Goal: Information Seeking & Learning: Learn about a topic

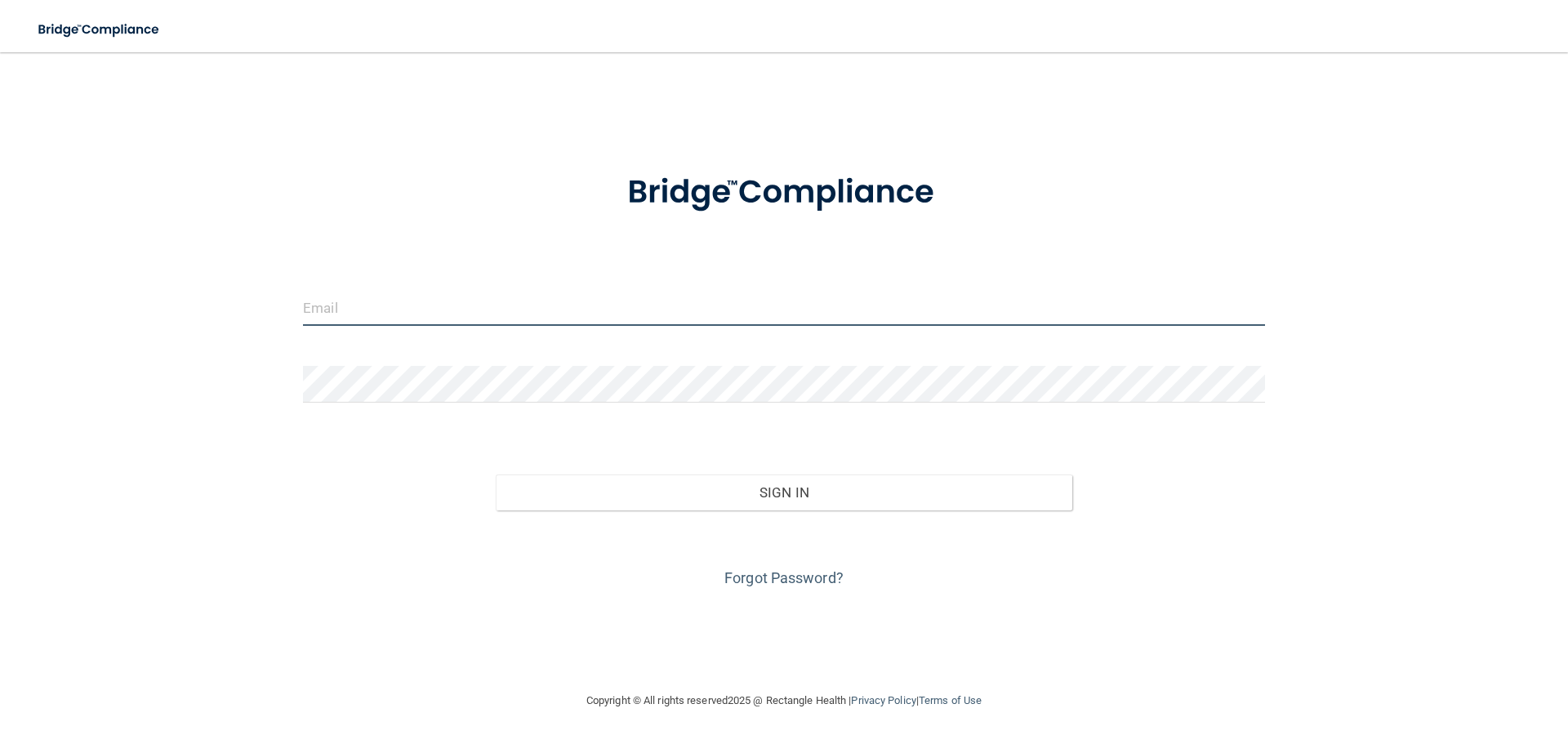
click at [521, 313] on input "email" at bounding box center [784, 307] width 962 height 37
type input "[EMAIL_ADDRESS][DOMAIN_NAME]"
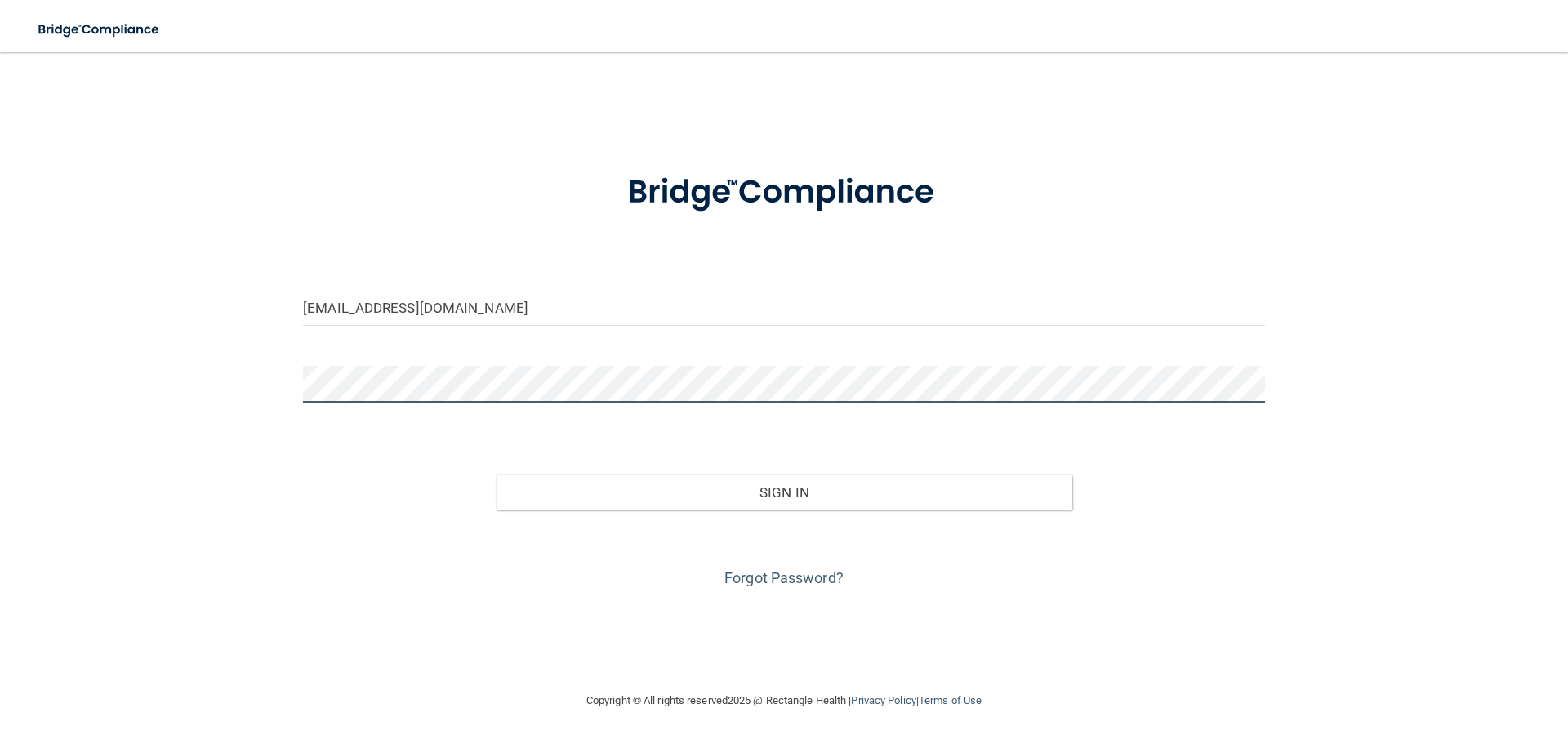
click at [496, 474] on button "Sign In" at bounding box center [784, 492] width 578 height 36
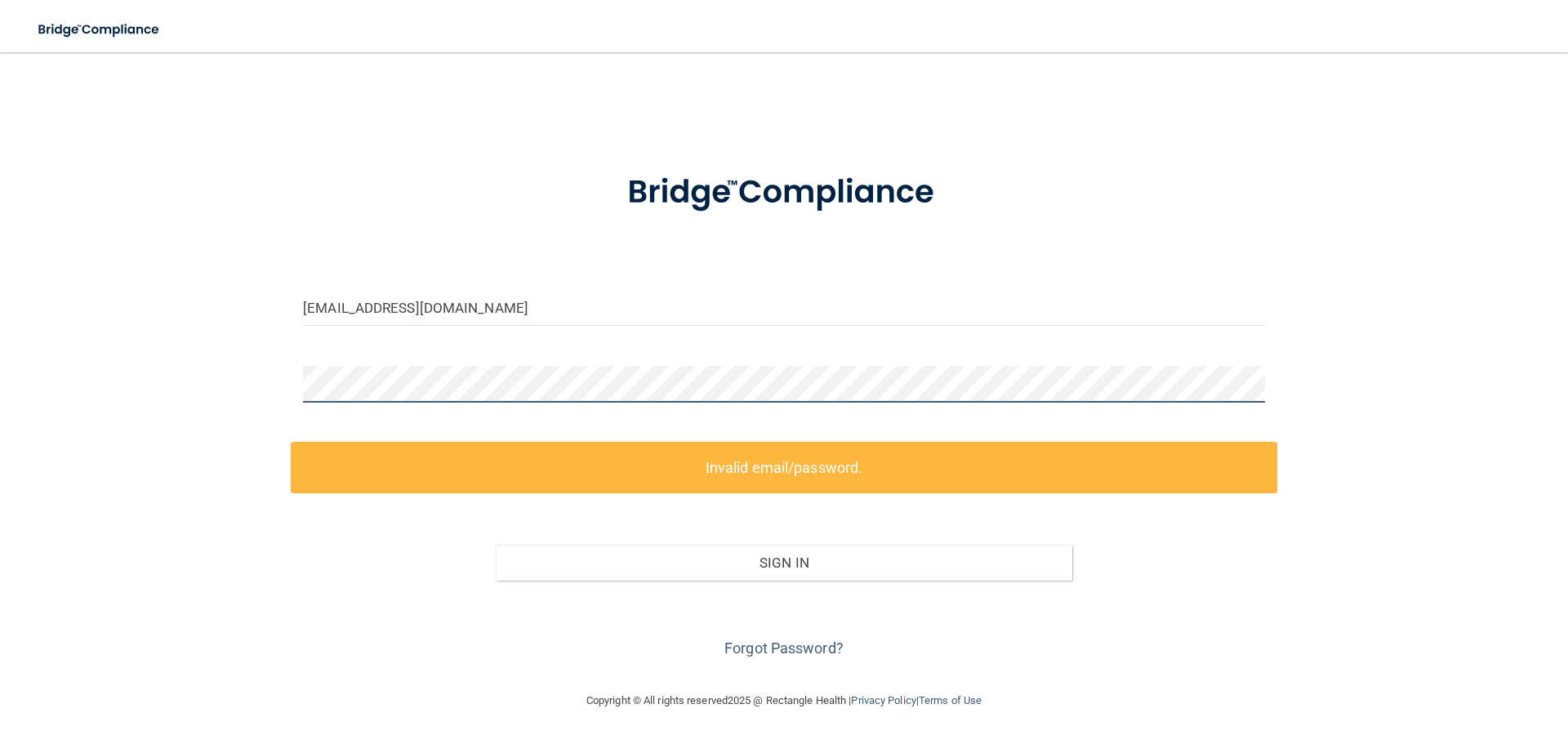
click at [301, 381] on div at bounding box center [784, 389] width 987 height 49
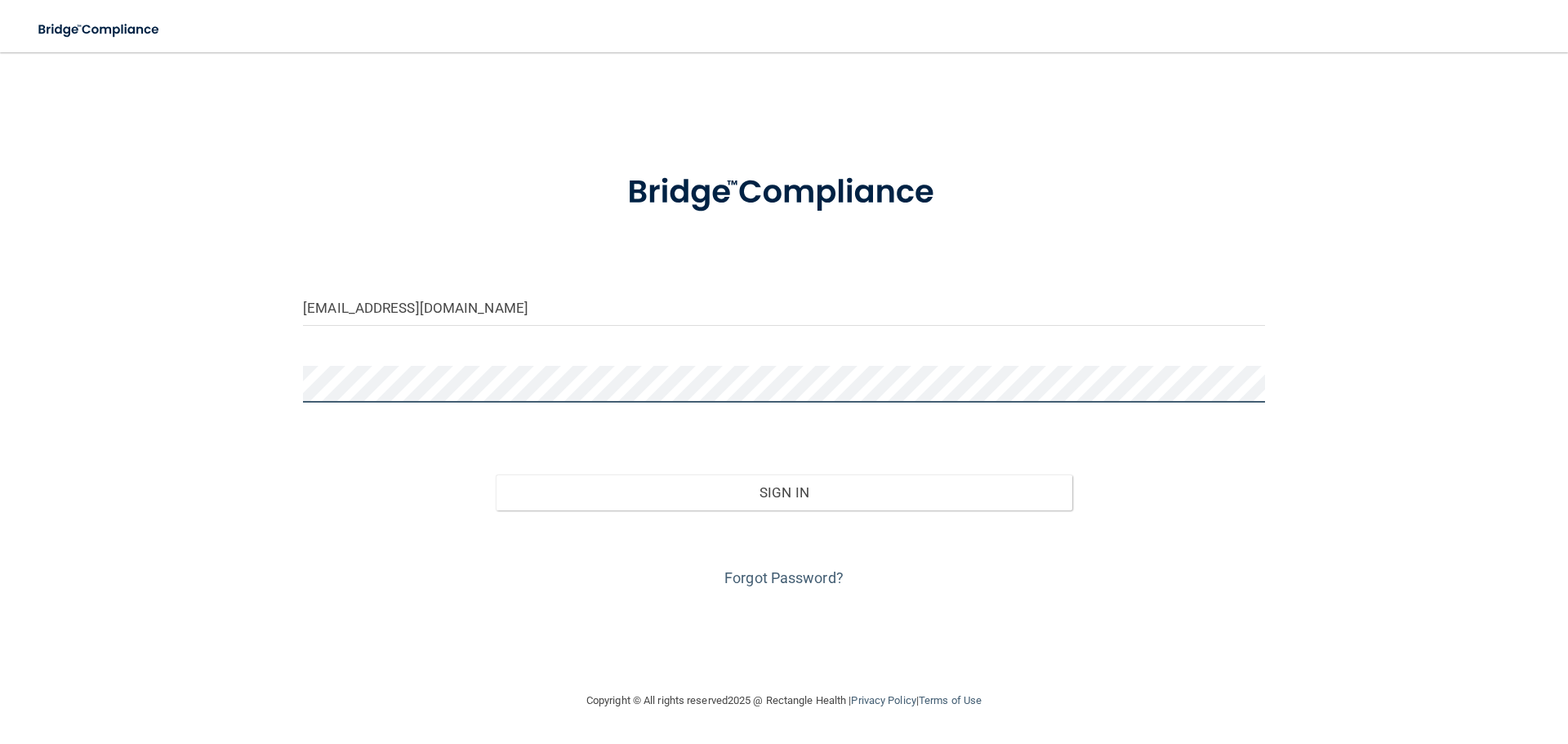
click at [496, 474] on button "Sign In" at bounding box center [784, 492] width 578 height 36
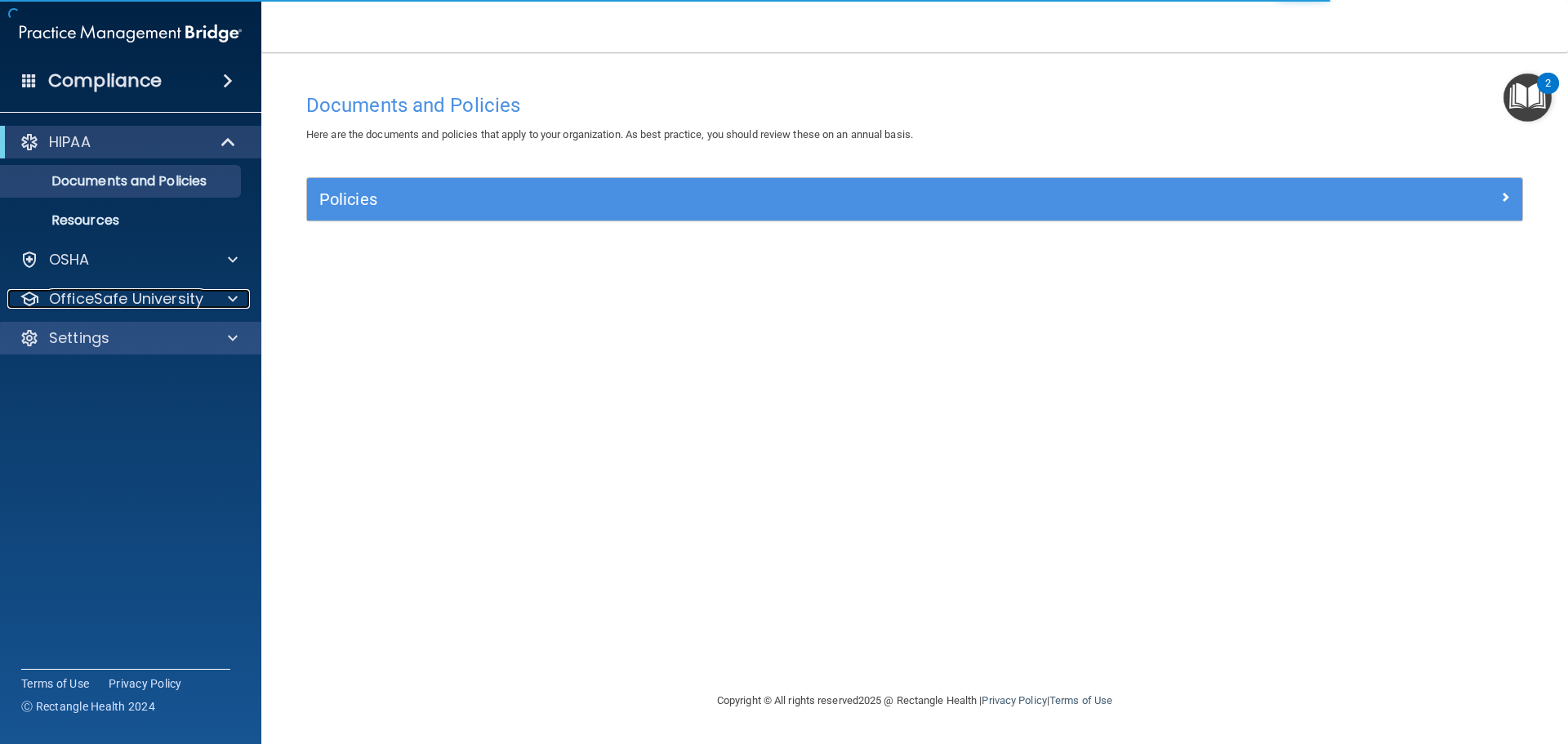
drag, startPoint x: 61, startPoint y: 303, endPoint x: 225, endPoint y: 344, distance: 169.0
click at [59, 301] on p "OfficeSafe University" at bounding box center [126, 298] width 154 height 20
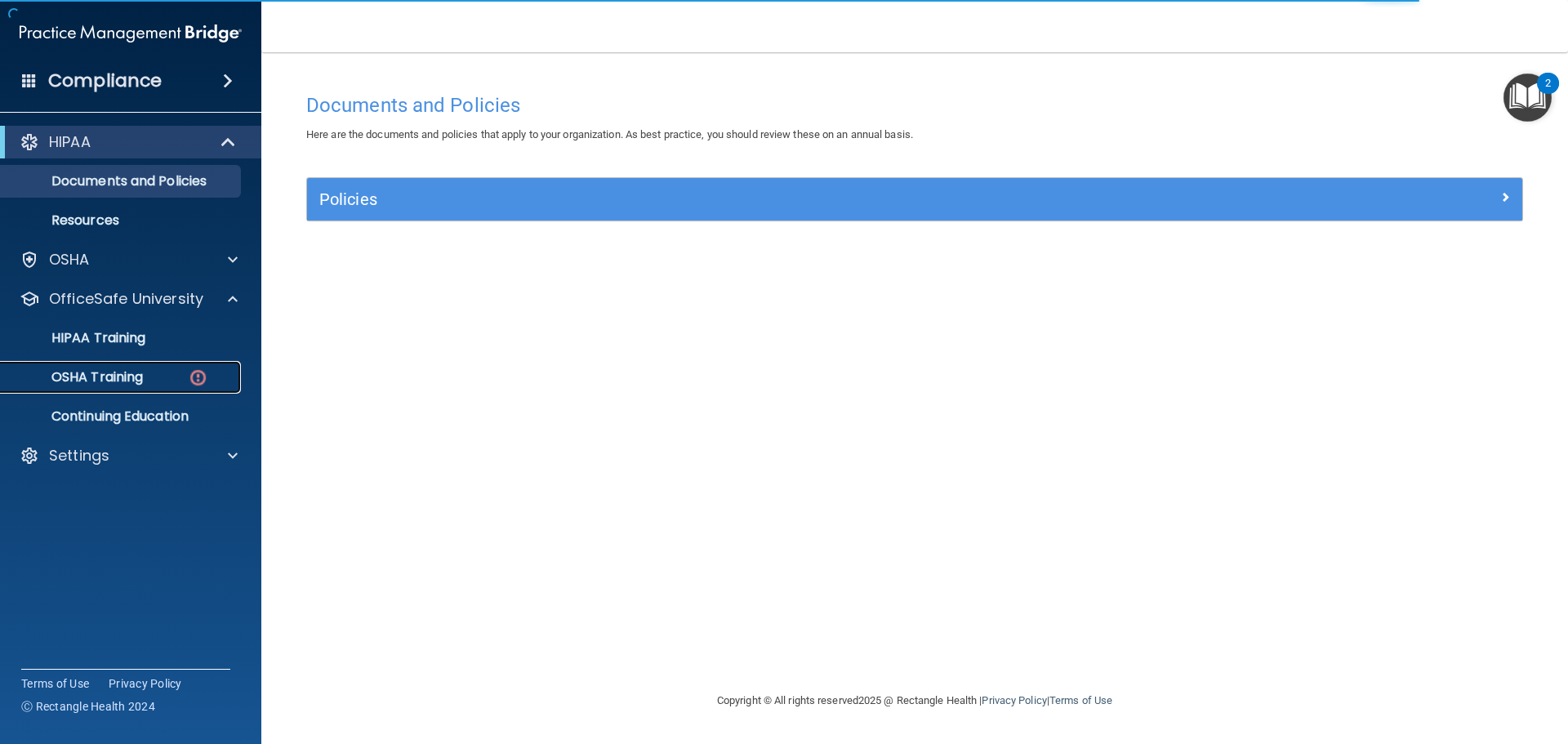
click at [70, 376] on p "OSHA Training" at bounding box center [77, 377] width 132 height 16
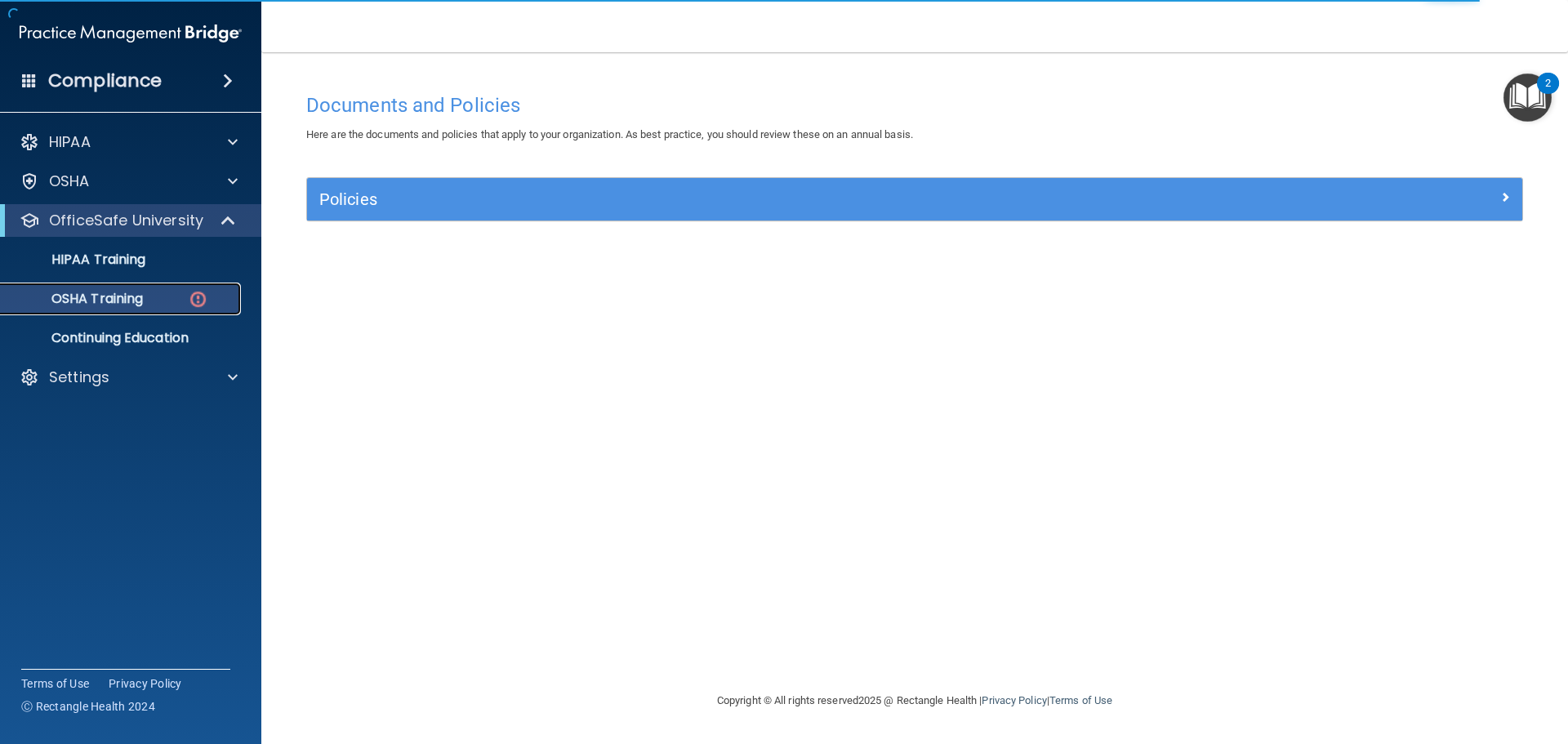
click at [196, 304] on img at bounding box center [198, 298] width 21 height 20
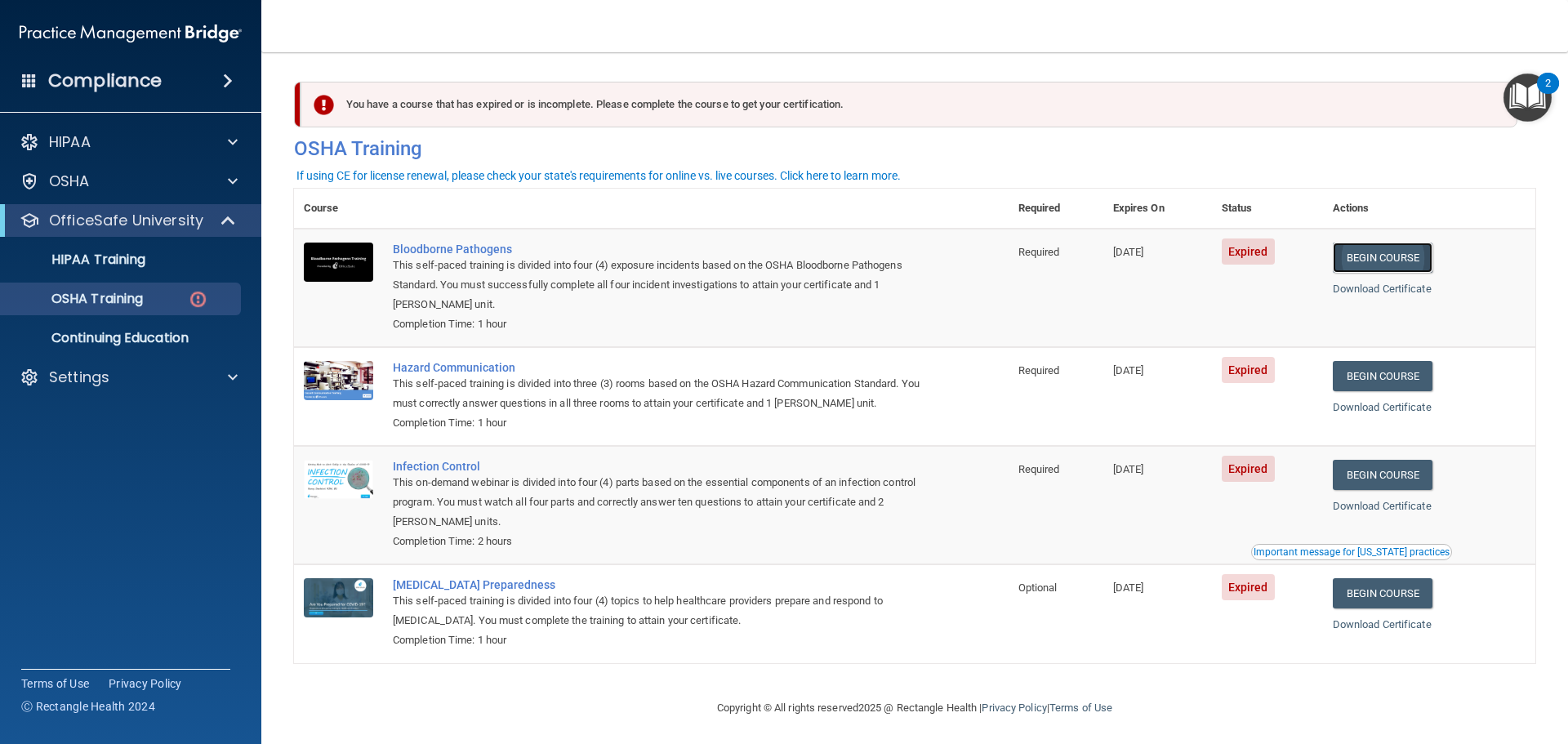
click at [1391, 262] on link "Begin Course" at bounding box center [1383, 258] width 100 height 30
click at [1426, 259] on link "Begin Course" at bounding box center [1383, 258] width 100 height 30
click at [1400, 258] on link "Begin Course" at bounding box center [1383, 258] width 100 height 30
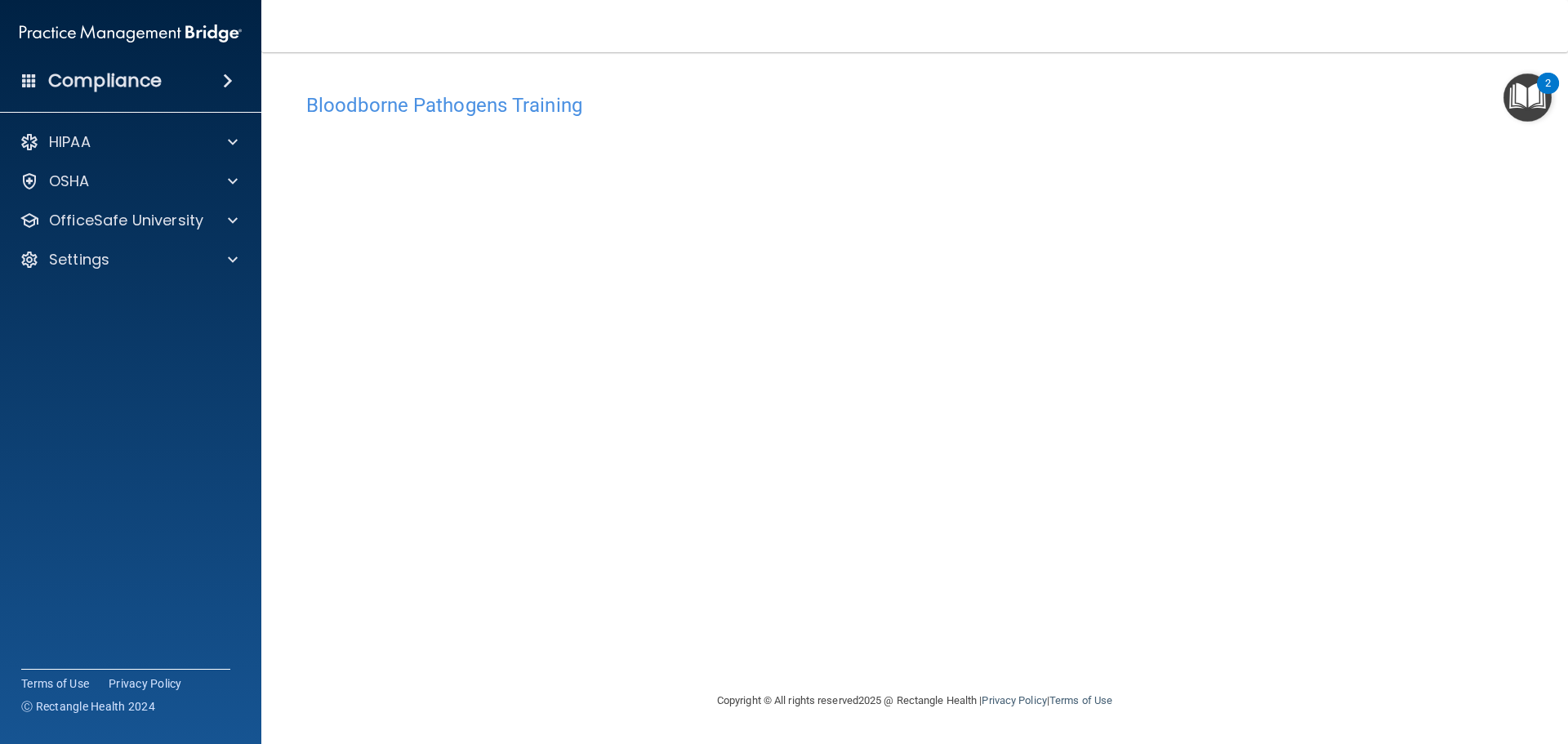
click at [226, 75] on span at bounding box center [227, 81] width 10 height 20
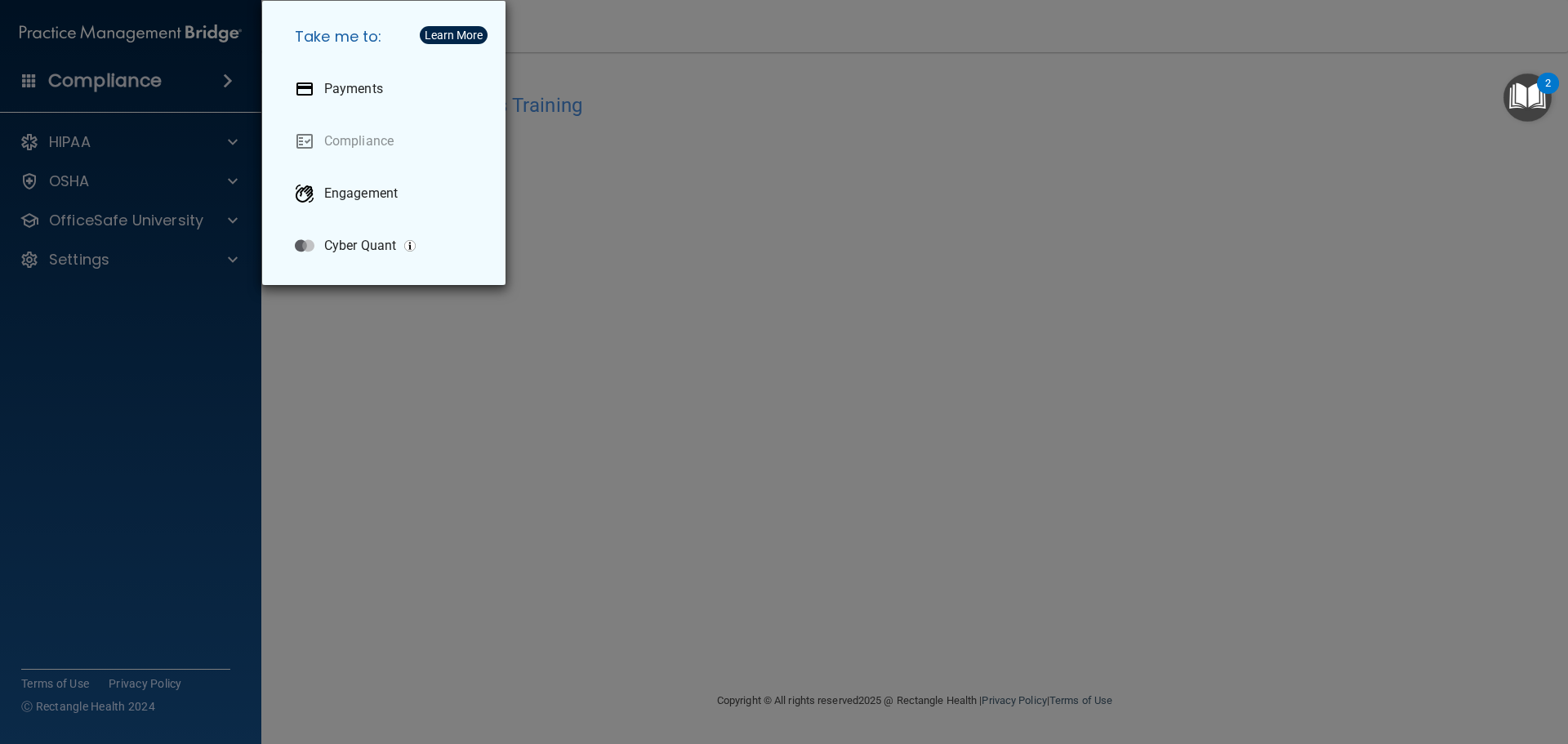
click at [226, 75] on div "Take me to: Payments Compliance Engagement Cyber Quant" at bounding box center [784, 372] width 1568 height 744
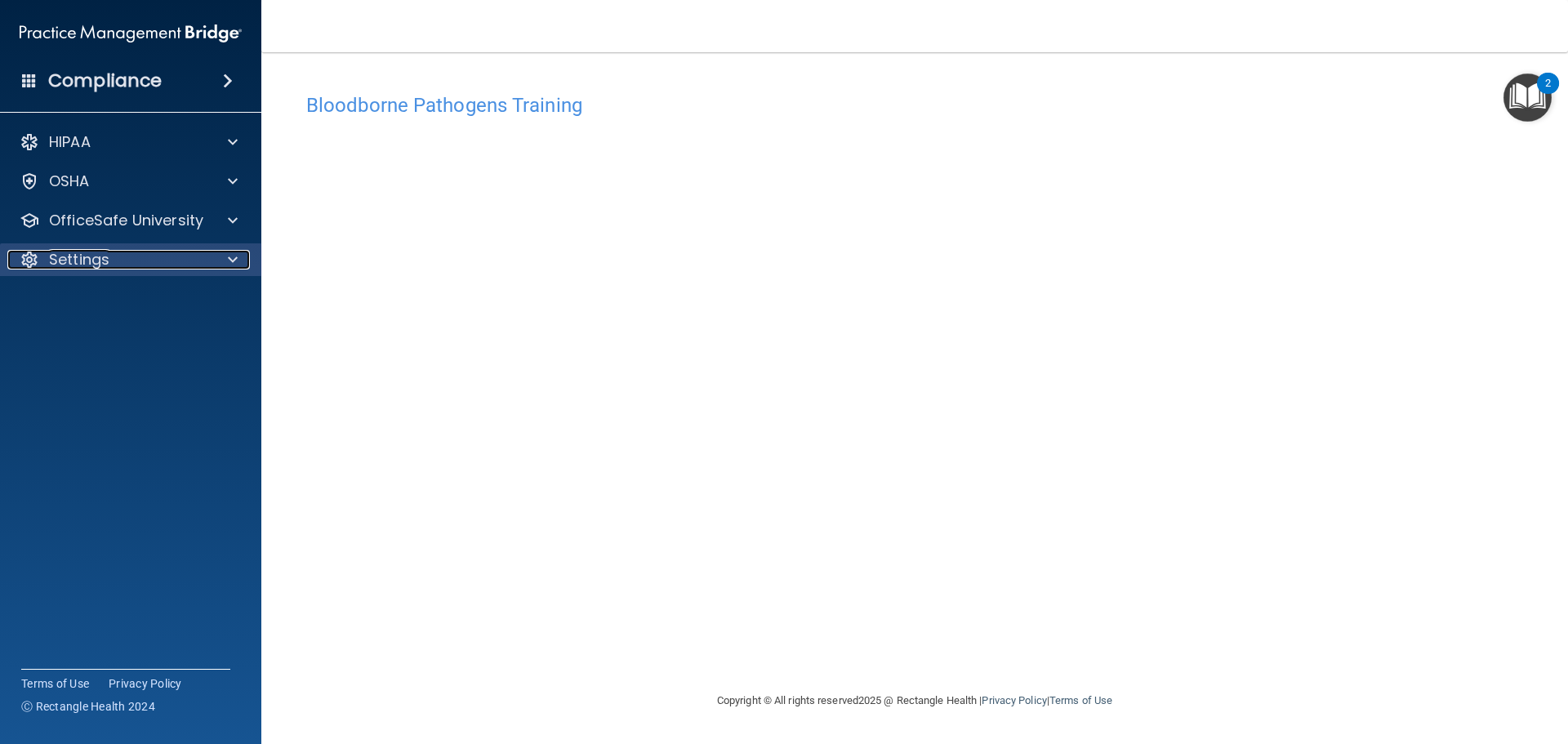
click at [230, 259] on span at bounding box center [233, 259] width 10 height 20
click at [90, 301] on p "My Account" at bounding box center [122, 298] width 223 height 16
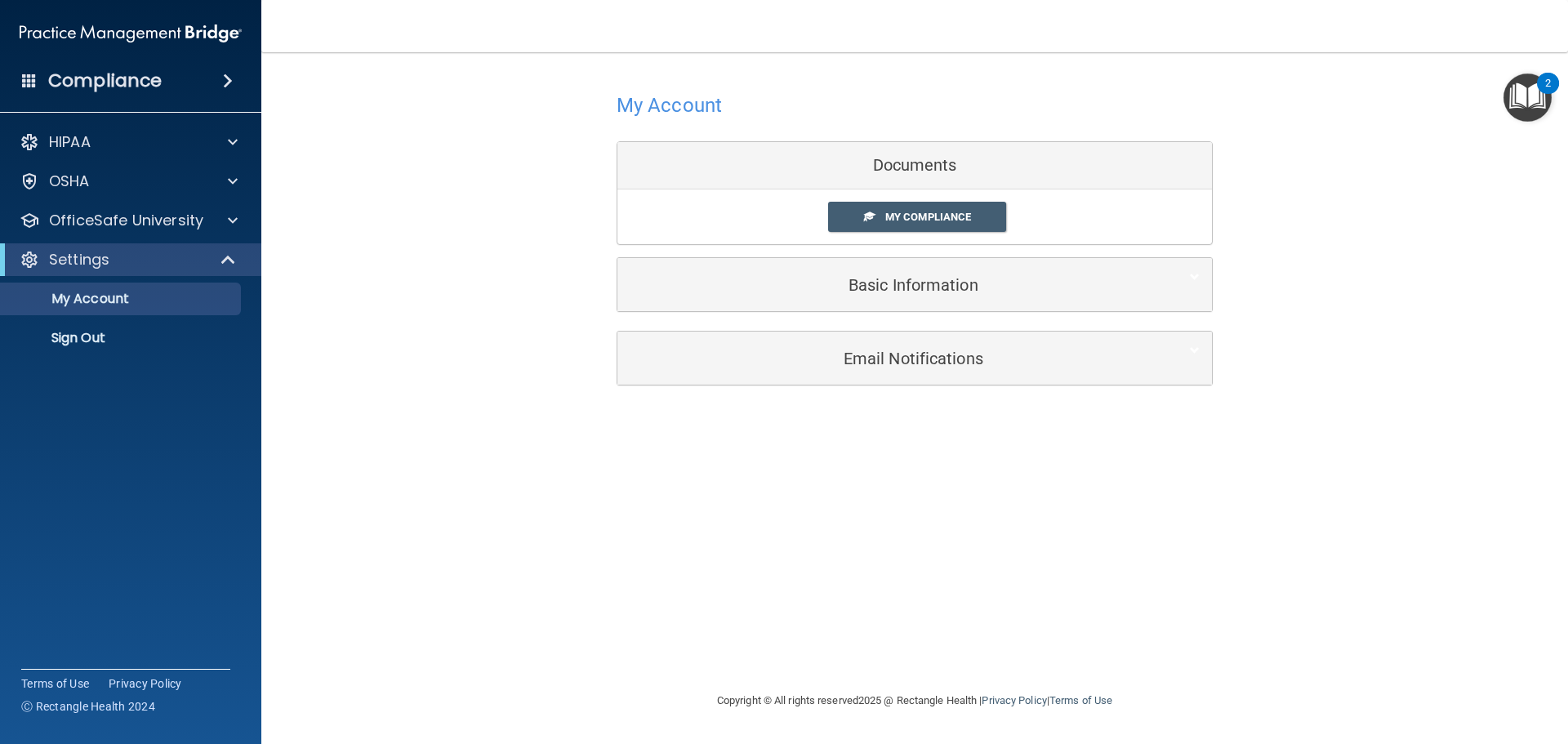
click at [1536, 87] on img "Open Resource Center, 2 new notifications" at bounding box center [1528, 97] width 48 height 48
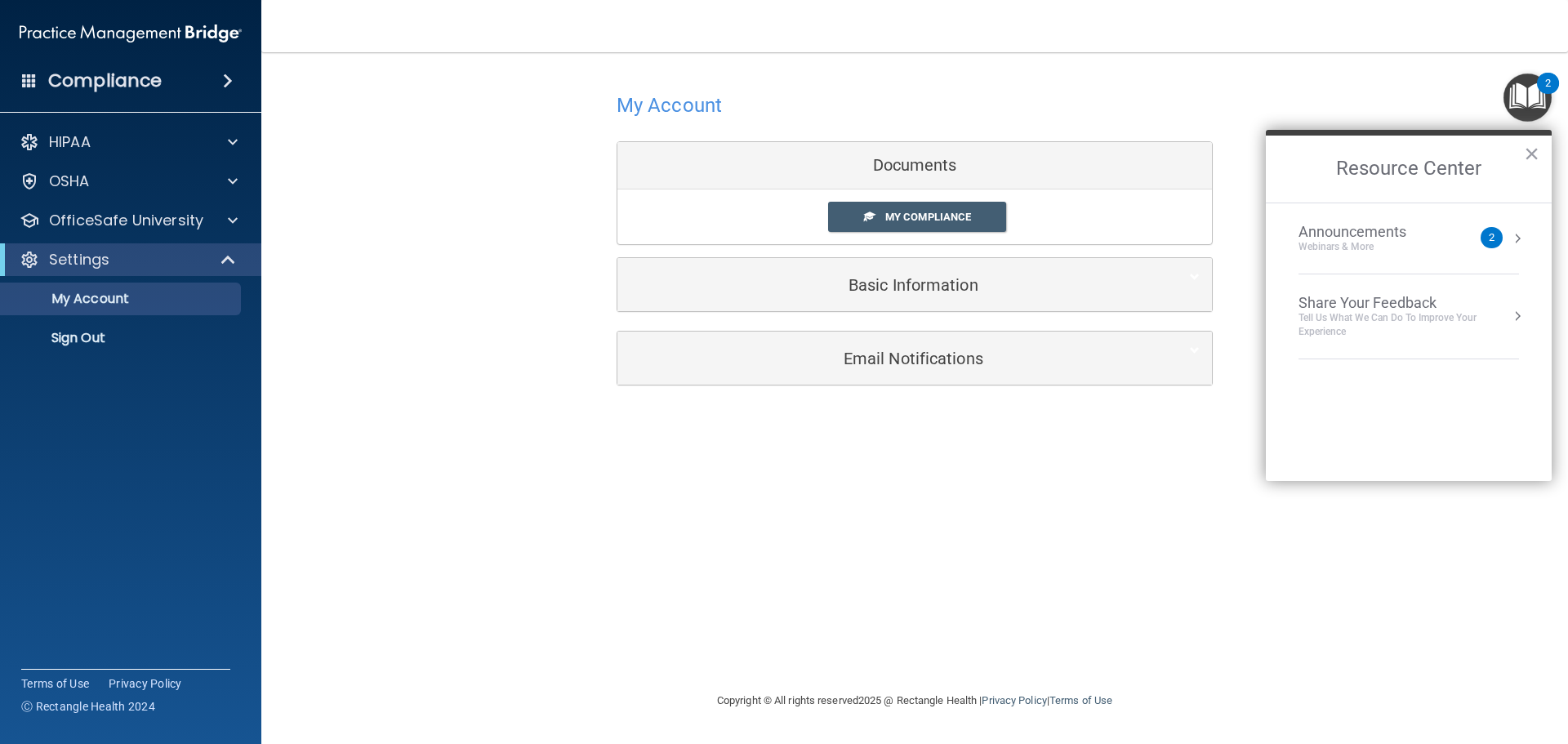
click at [1488, 238] on div "2" at bounding box center [1491, 238] width 22 height 21
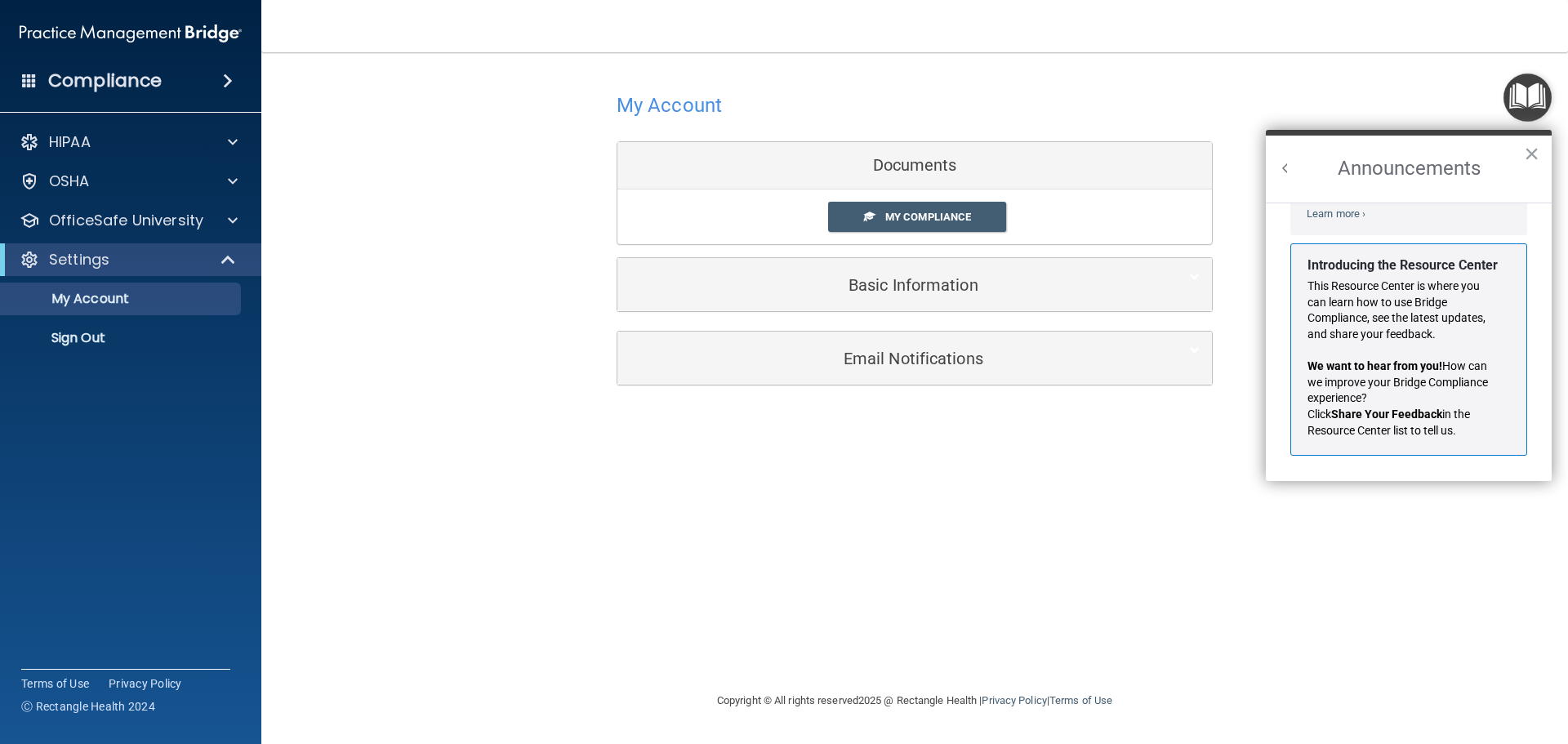
scroll to position [287, 0]
click at [1533, 151] on button "×" at bounding box center [1531, 153] width 15 height 26
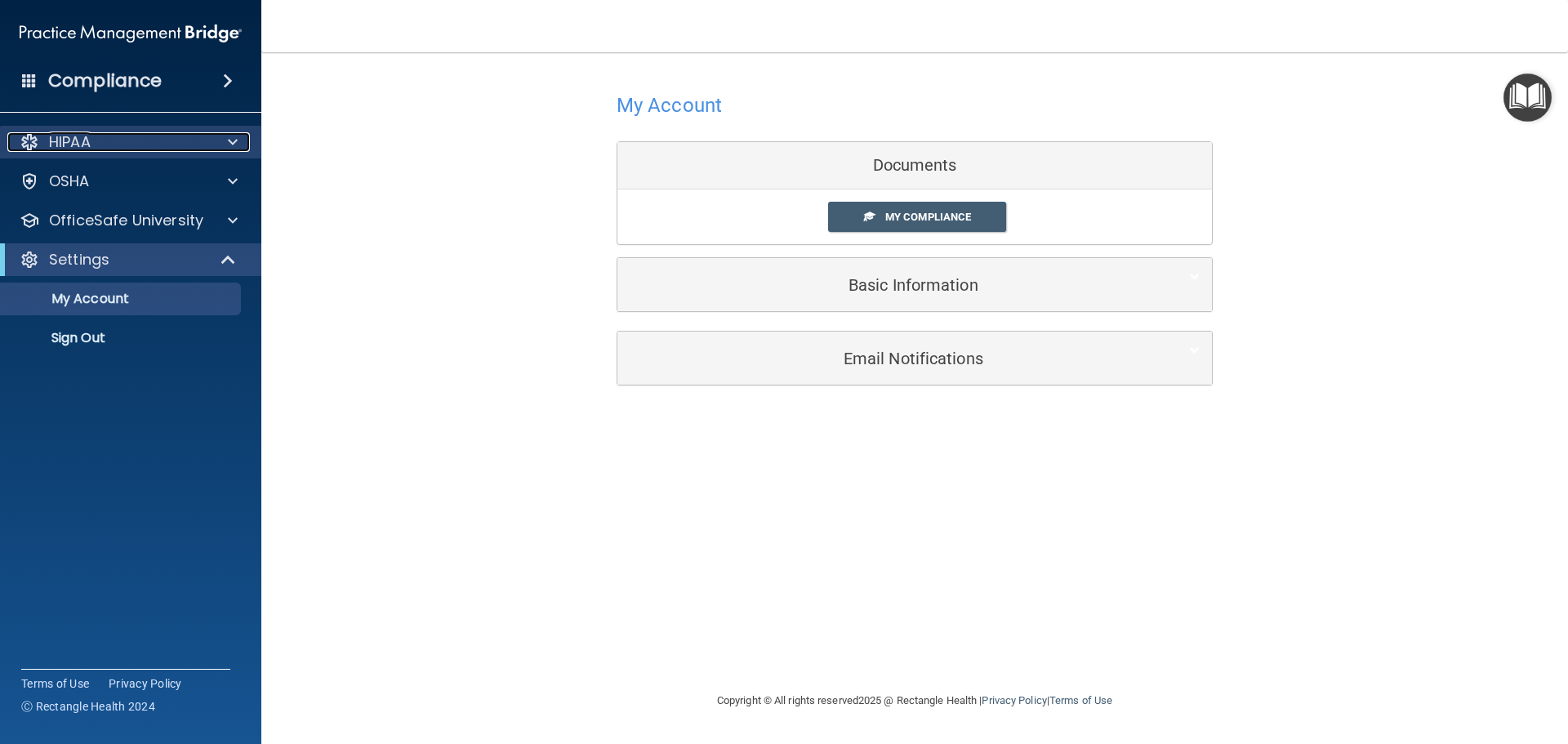
click at [80, 139] on p "HIPAA" at bounding box center [70, 142] width 42 height 20
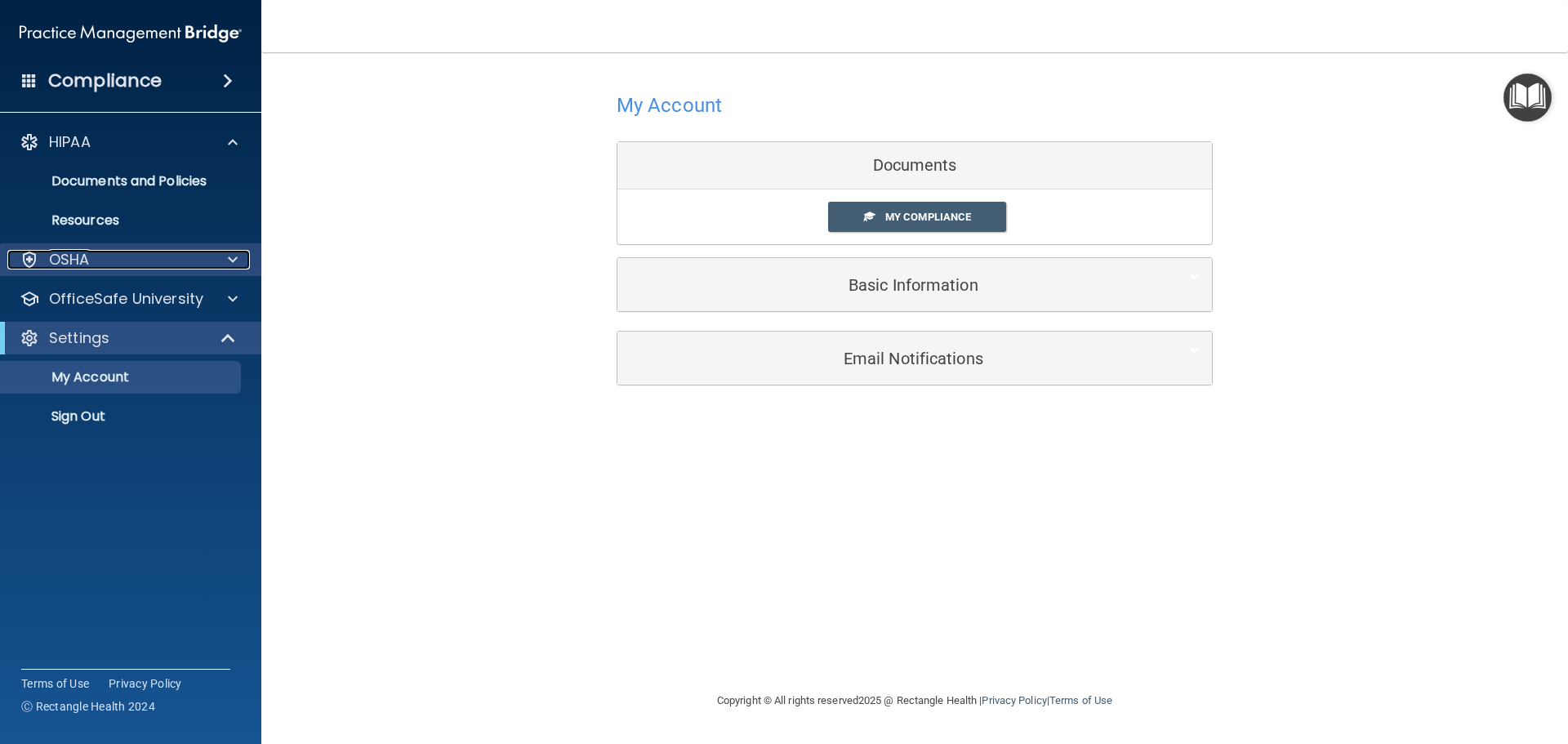
click at [74, 261] on p "OSHA" at bounding box center [70, 259] width 41 height 20
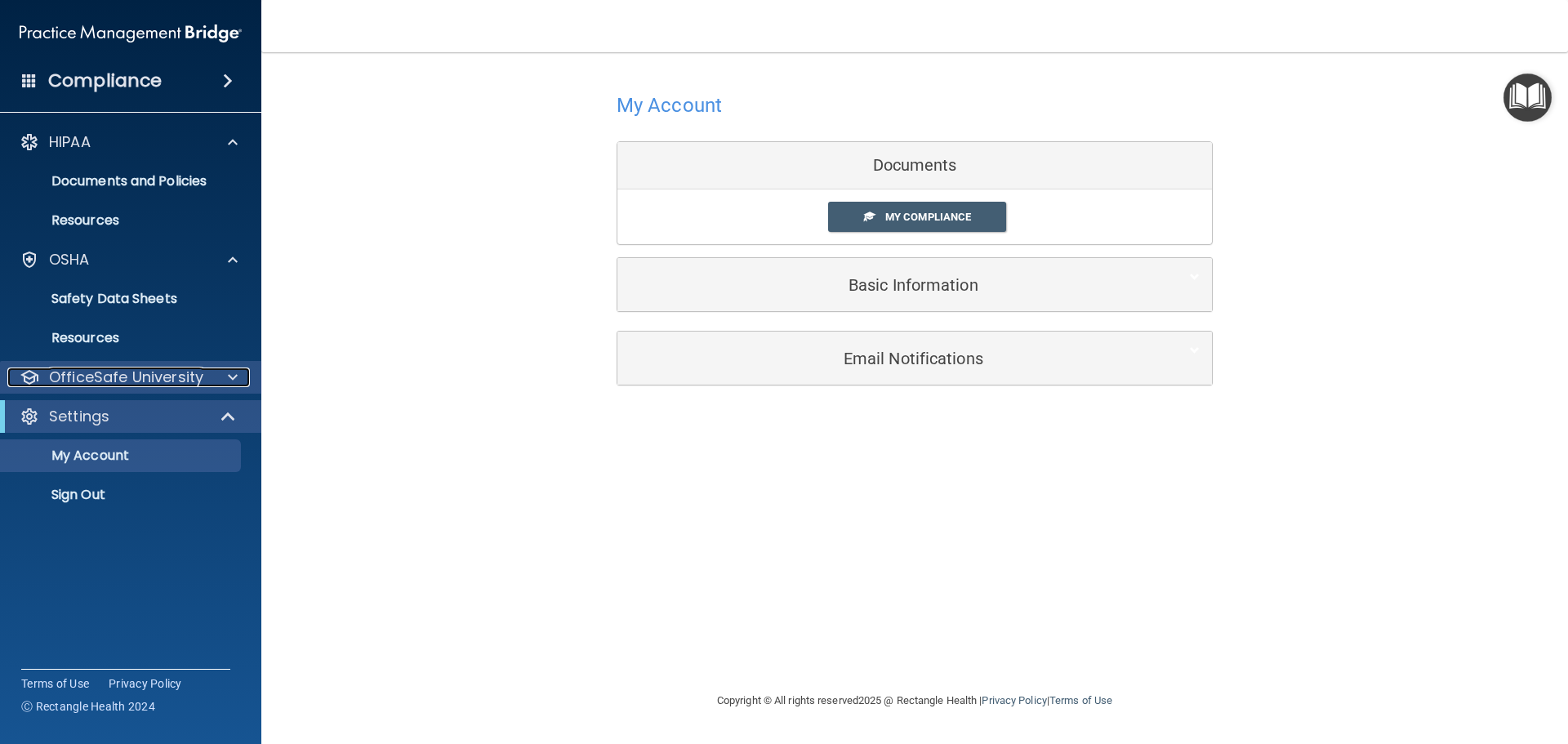
click at [62, 374] on p "OfficeSafe University" at bounding box center [126, 377] width 154 height 20
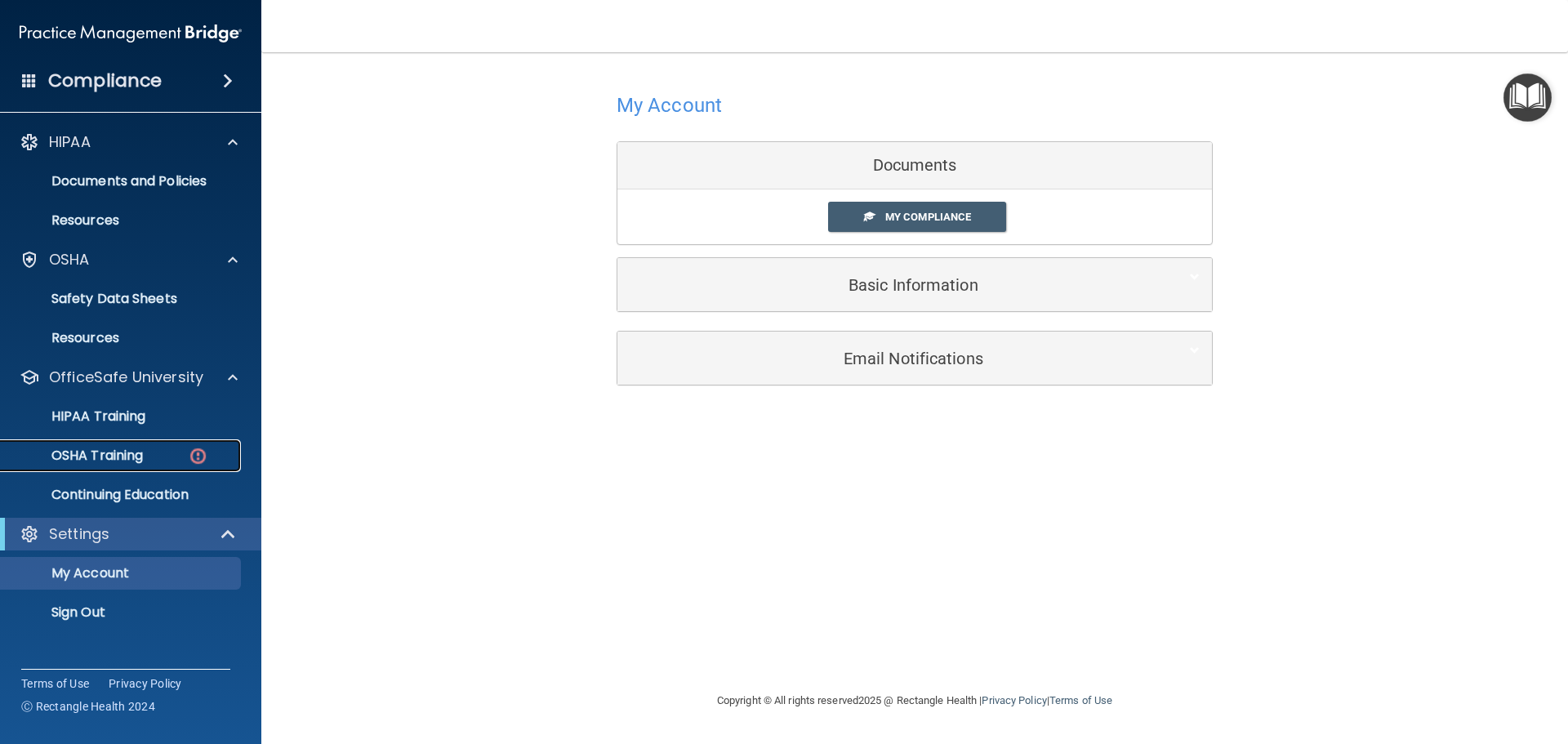
click at [88, 452] on p "OSHA Training" at bounding box center [77, 455] width 132 height 16
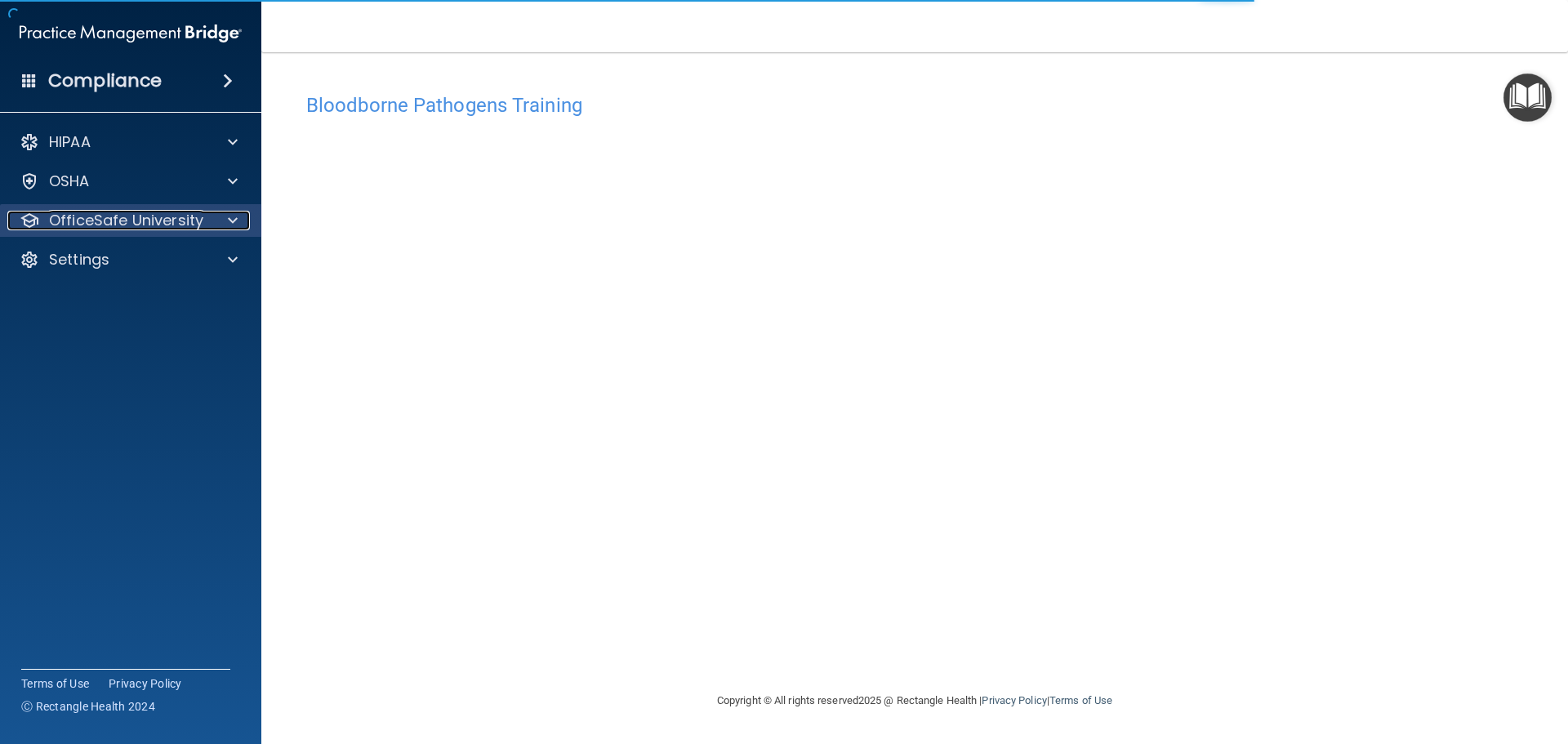
click at [168, 217] on p "OfficeSafe University" at bounding box center [126, 220] width 154 height 20
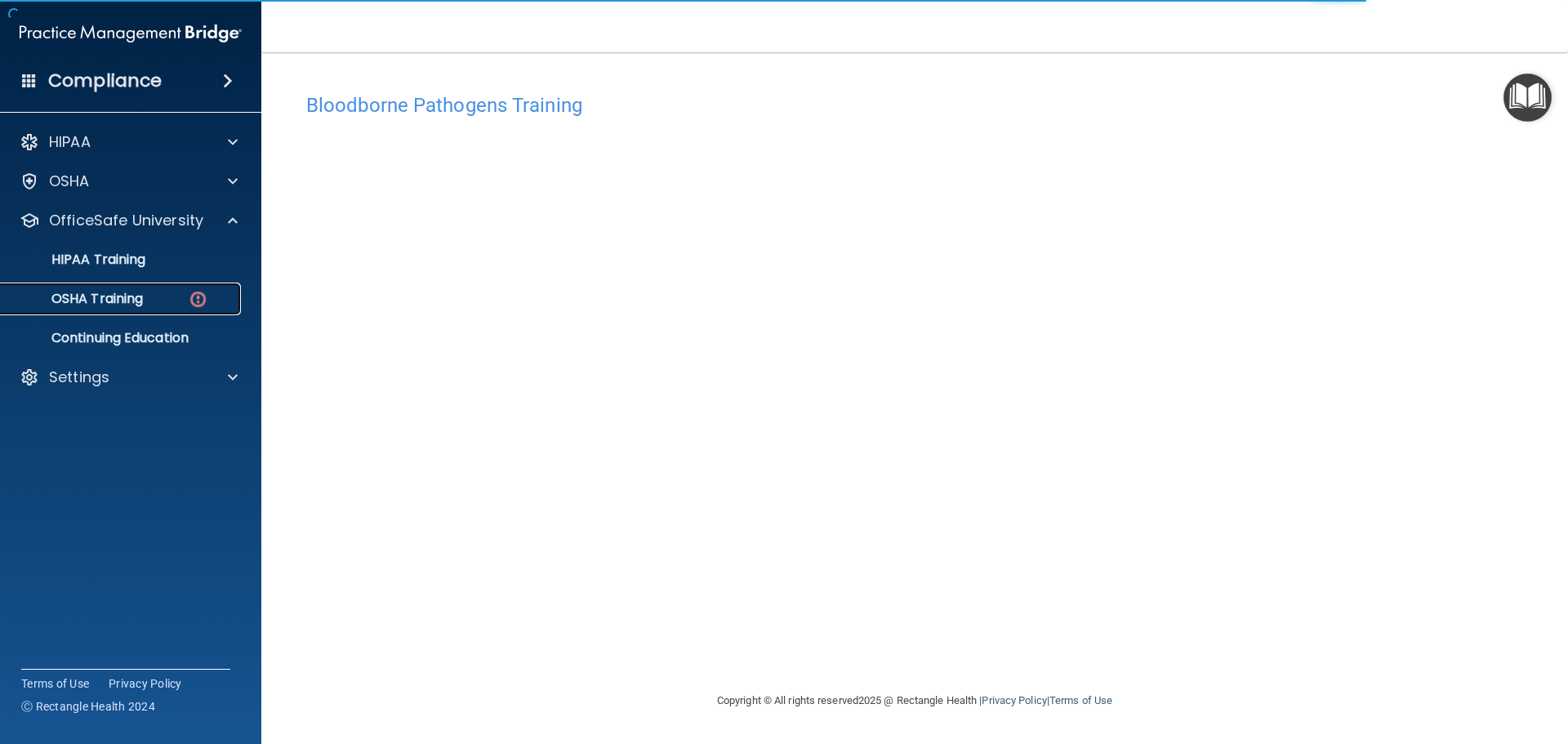
click at [200, 299] on img at bounding box center [198, 298] width 21 height 20
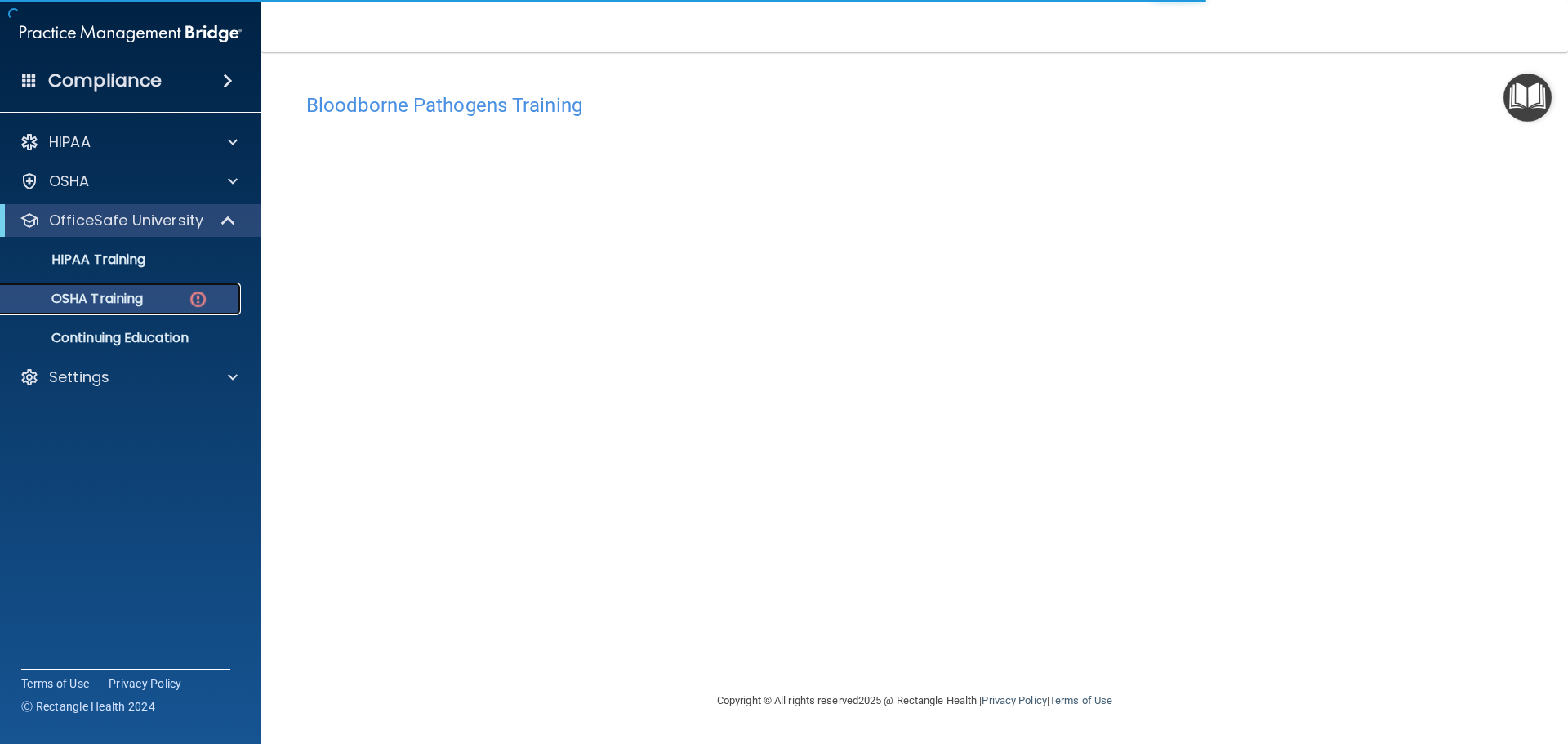
click at [106, 297] on p "OSHA Training" at bounding box center [77, 298] width 132 height 16
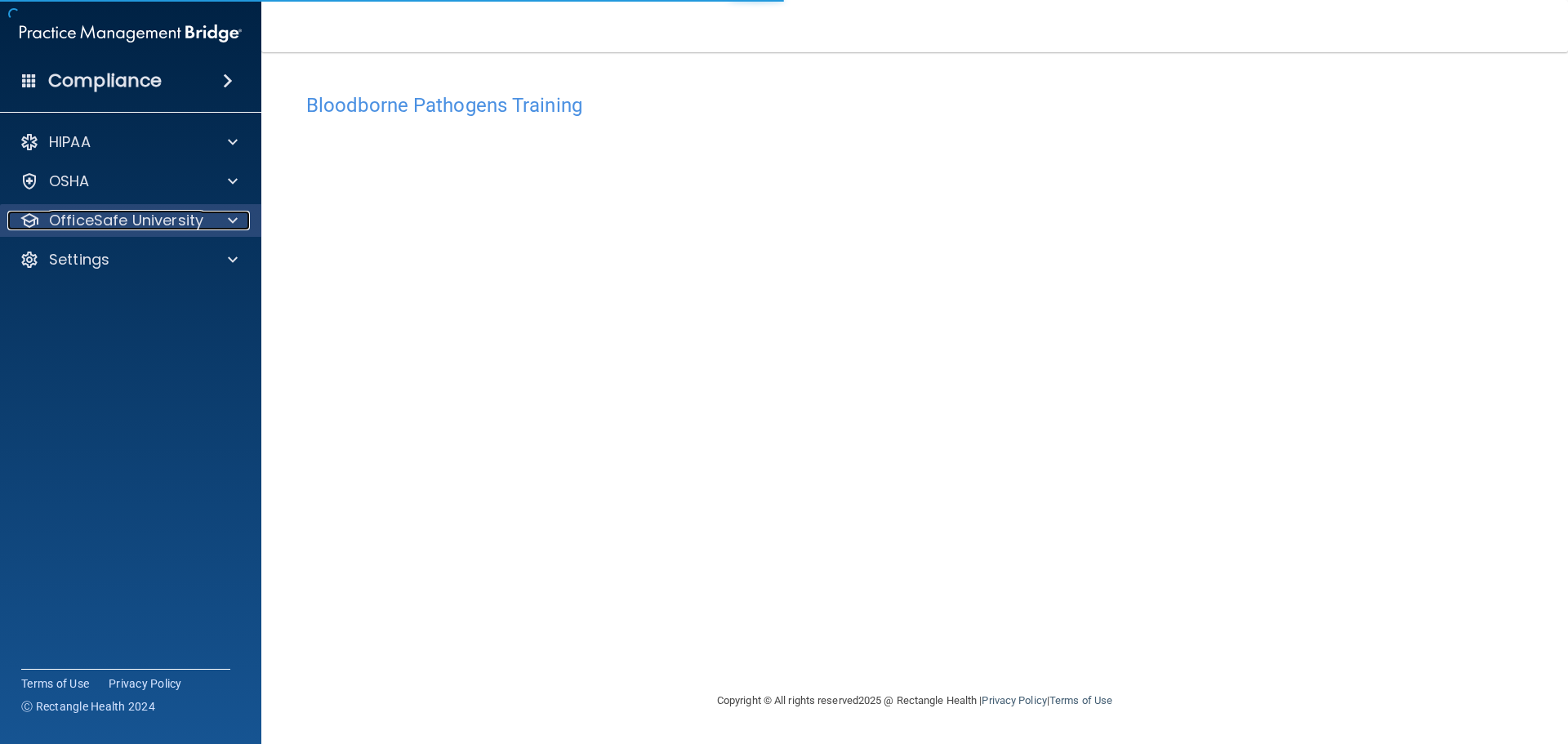
click at [232, 221] on span at bounding box center [233, 220] width 10 height 20
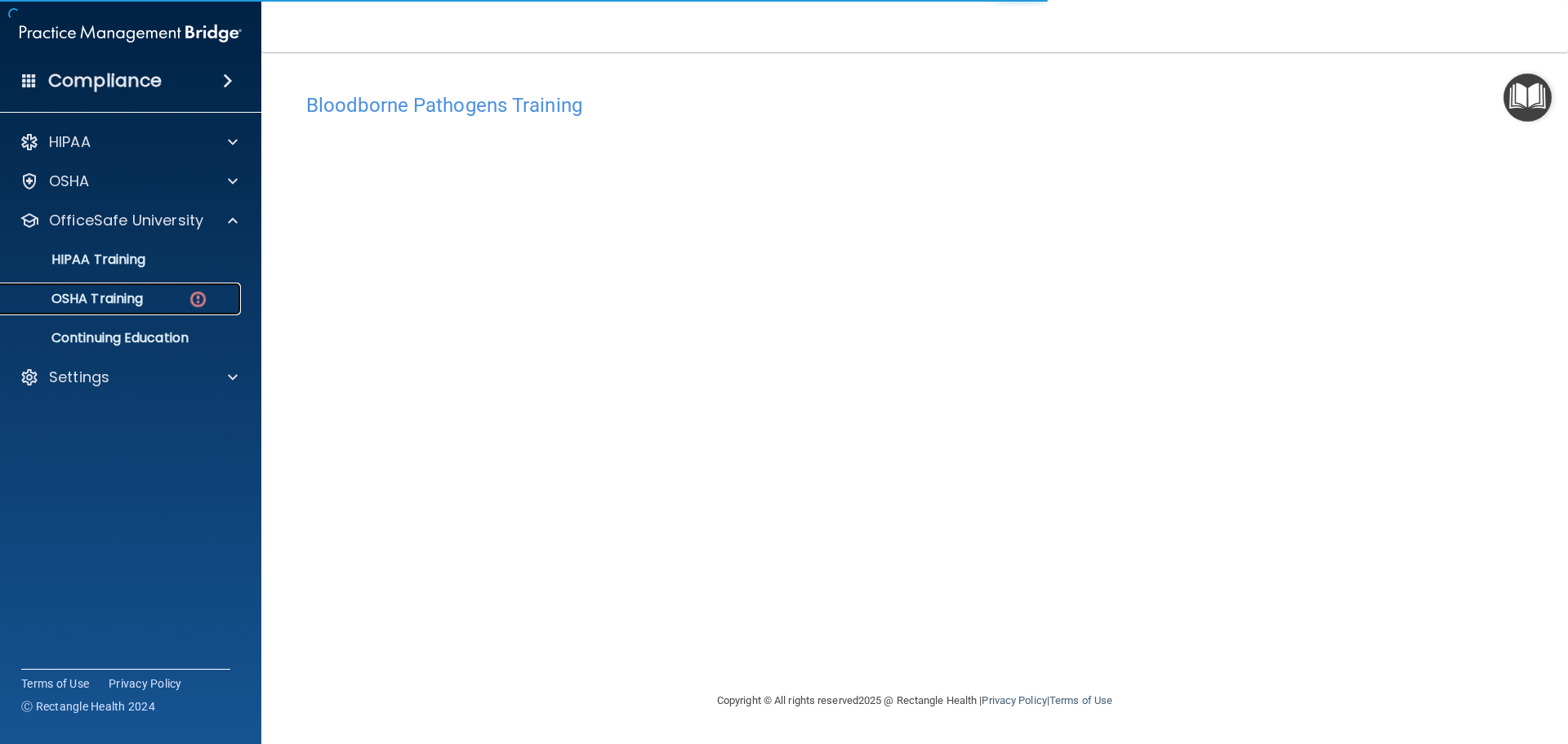
click at [100, 298] on p "OSHA Training" at bounding box center [77, 298] width 132 height 16
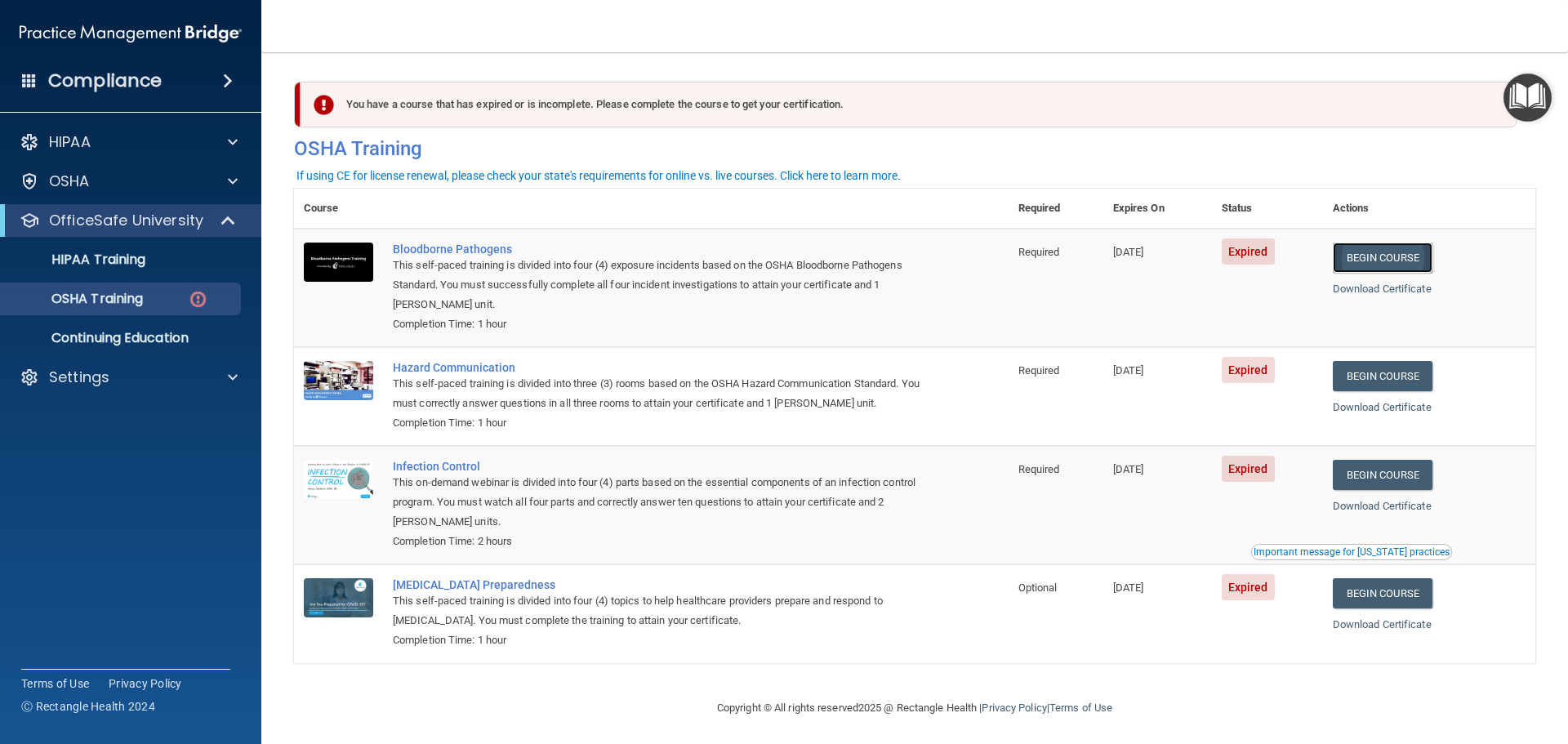
click at [1404, 257] on link "Begin Course" at bounding box center [1383, 258] width 100 height 30
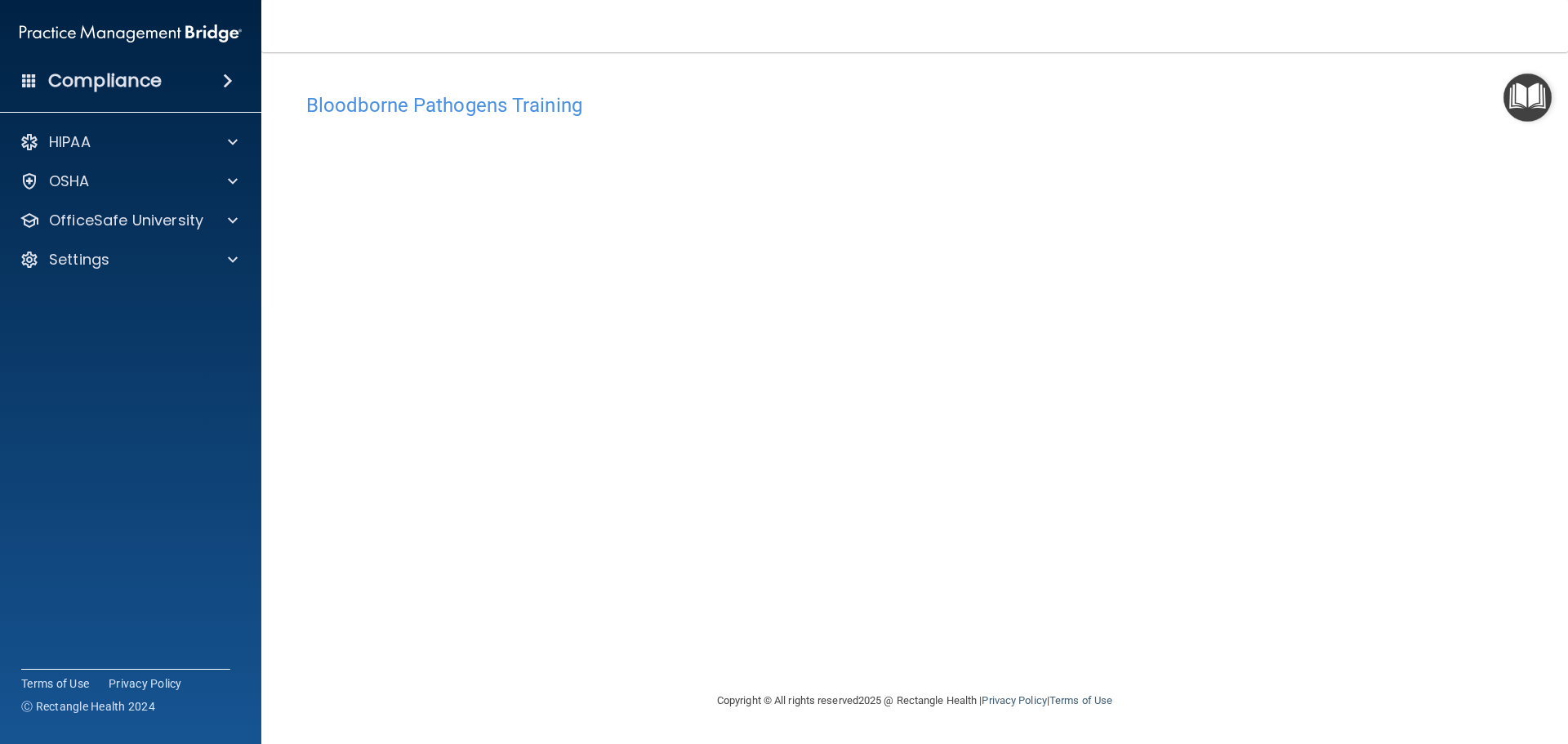
click at [837, 675] on div "Copyright © All rights reserved 2025 @ Rectangle Health | Privacy Policy | Term…" at bounding box center [915, 700] width 596 height 53
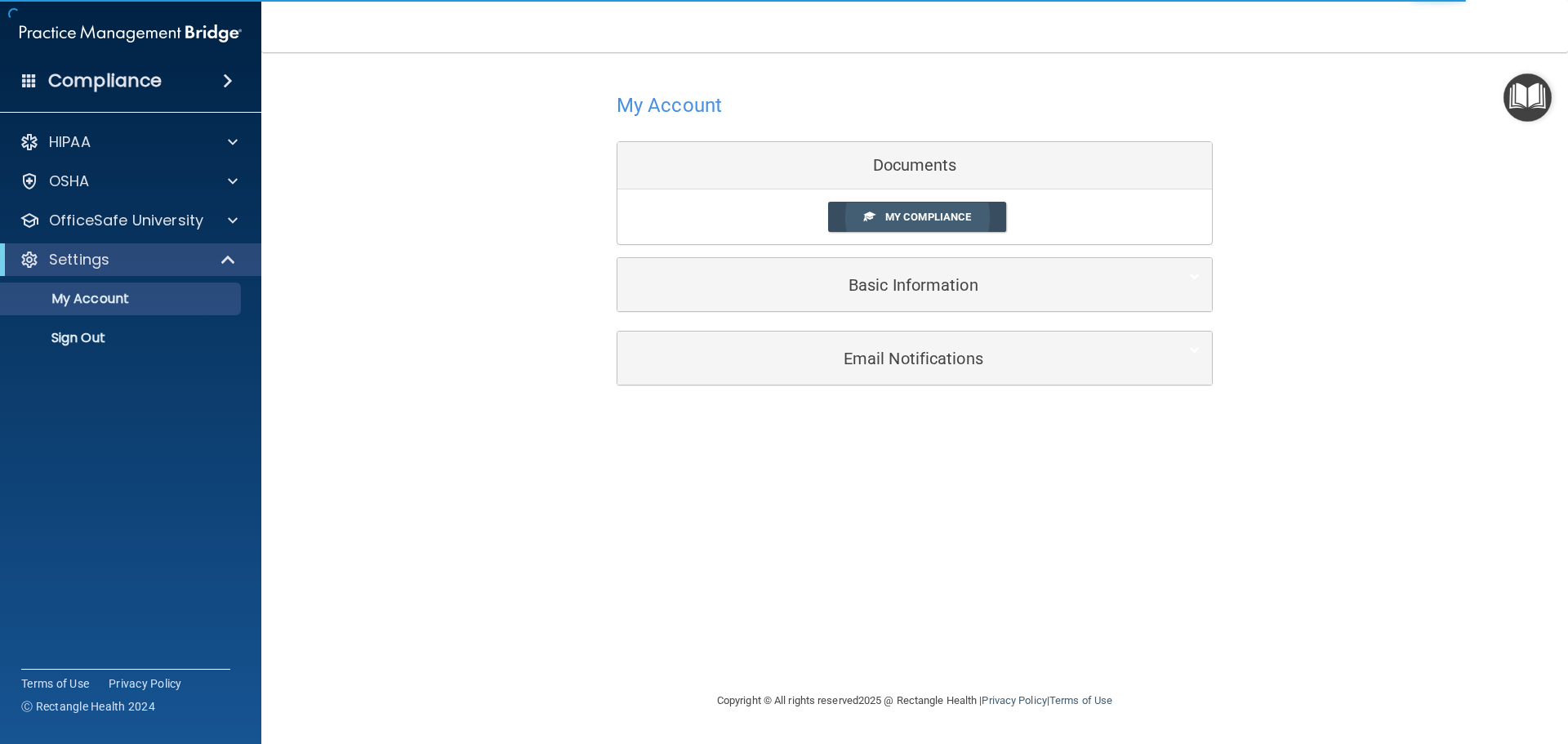
click at [915, 207] on link "My Compliance" at bounding box center [917, 217] width 179 height 30
click at [914, 168] on div "Documents" at bounding box center [915, 165] width 595 height 47
click at [912, 223] on span "My Compliance" at bounding box center [928, 217] width 86 height 12
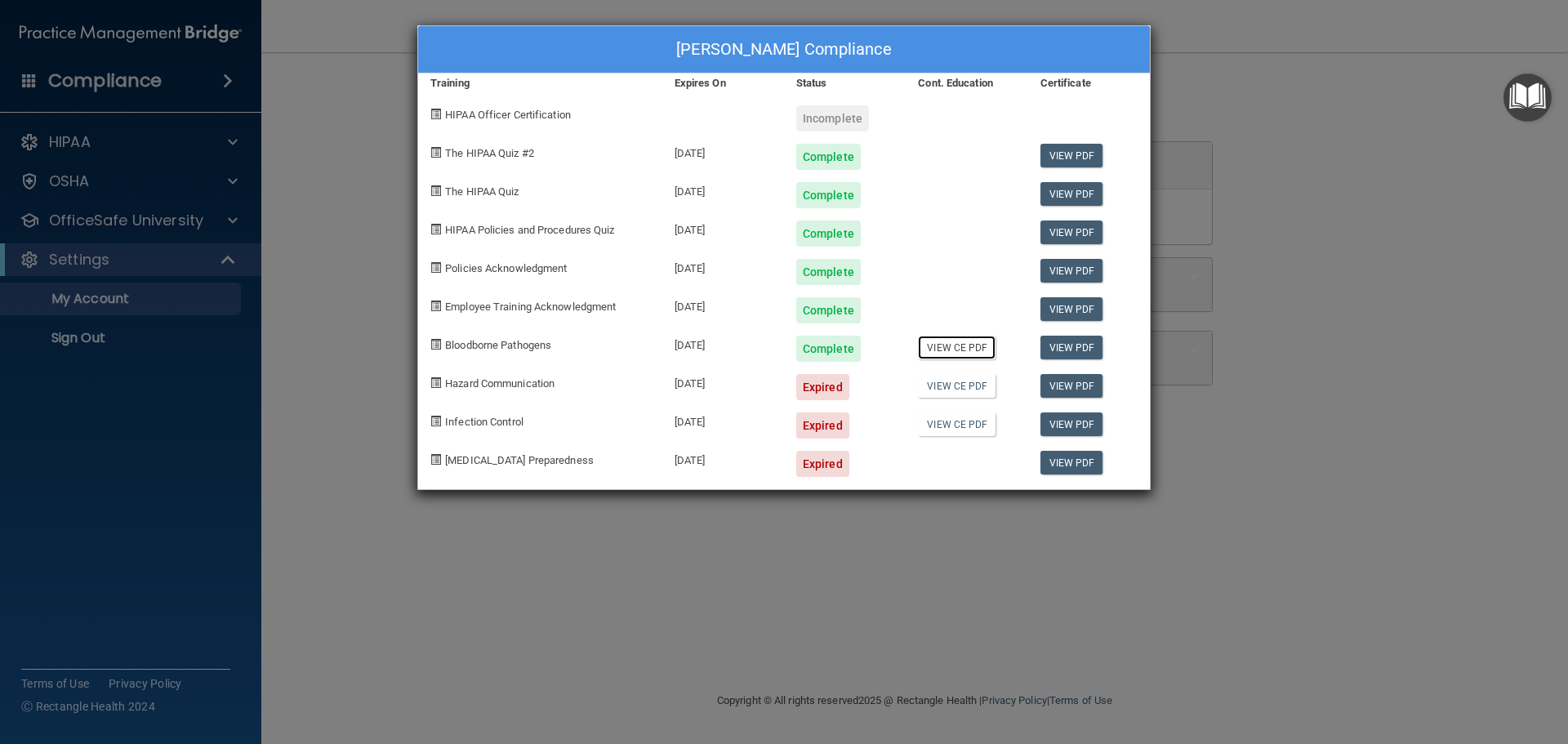
click at [953, 347] on link "View CE PDF" at bounding box center [956, 347] width 78 height 24
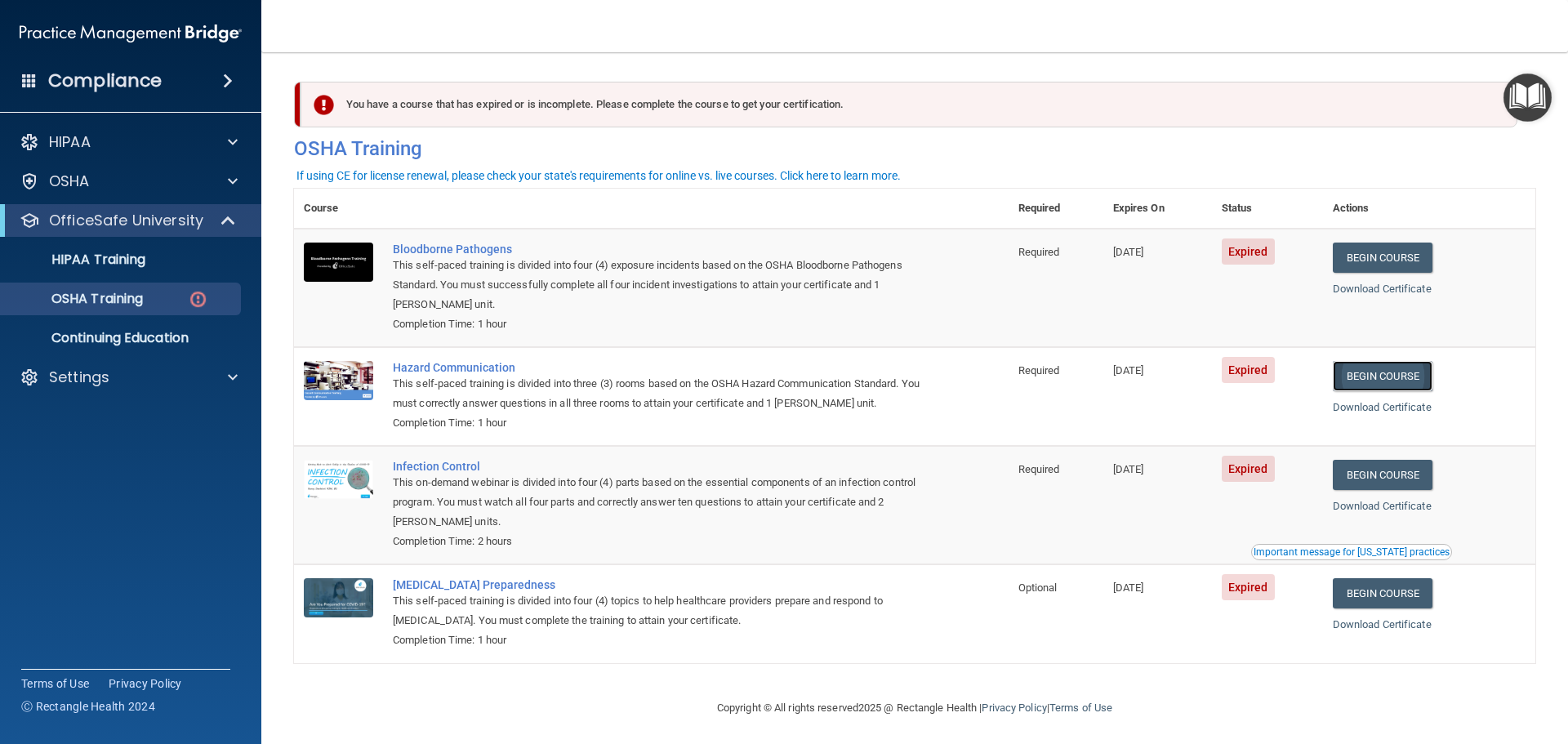
click at [1383, 376] on link "Begin Course" at bounding box center [1383, 376] width 100 height 30
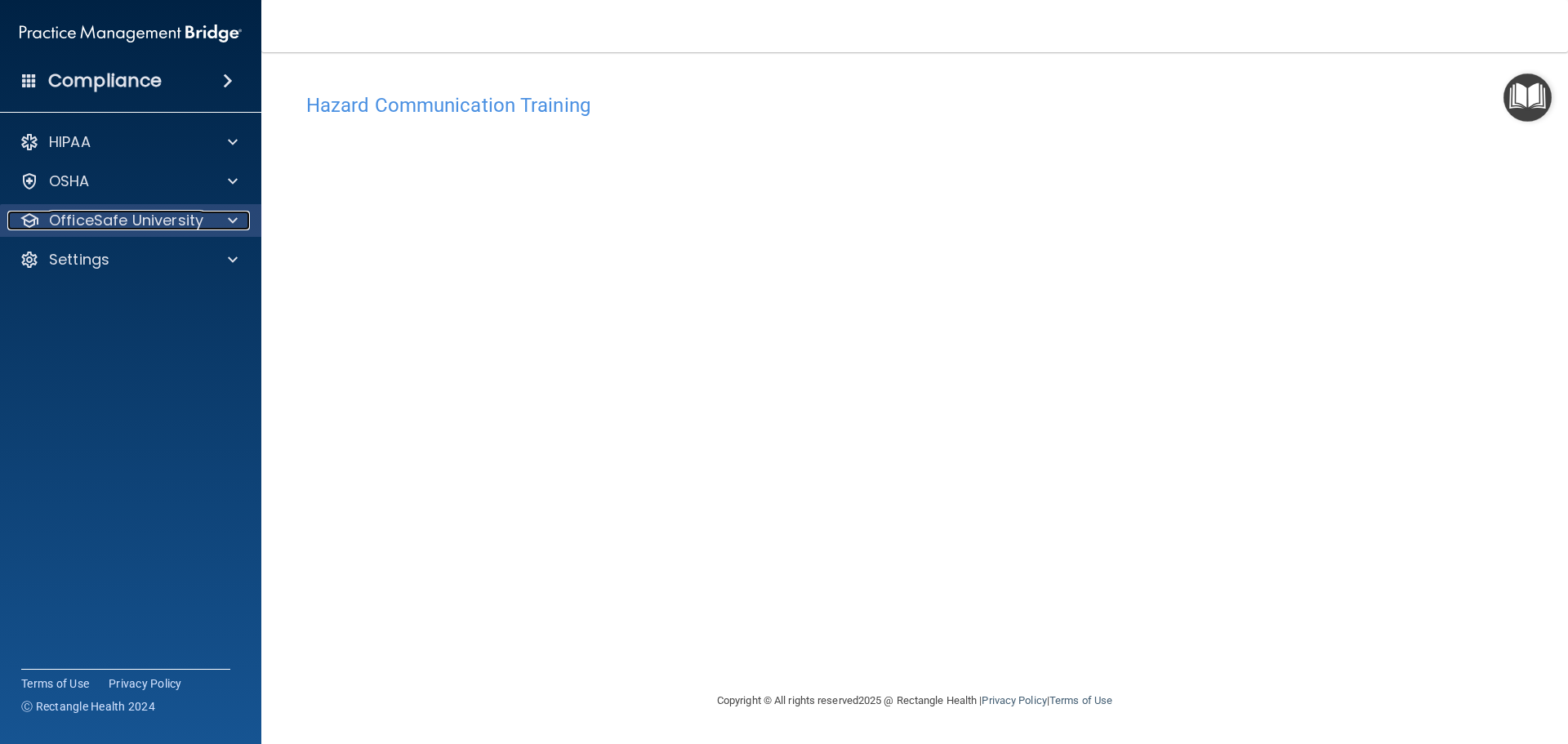
click at [92, 222] on p "OfficeSafe University" at bounding box center [126, 220] width 154 height 20
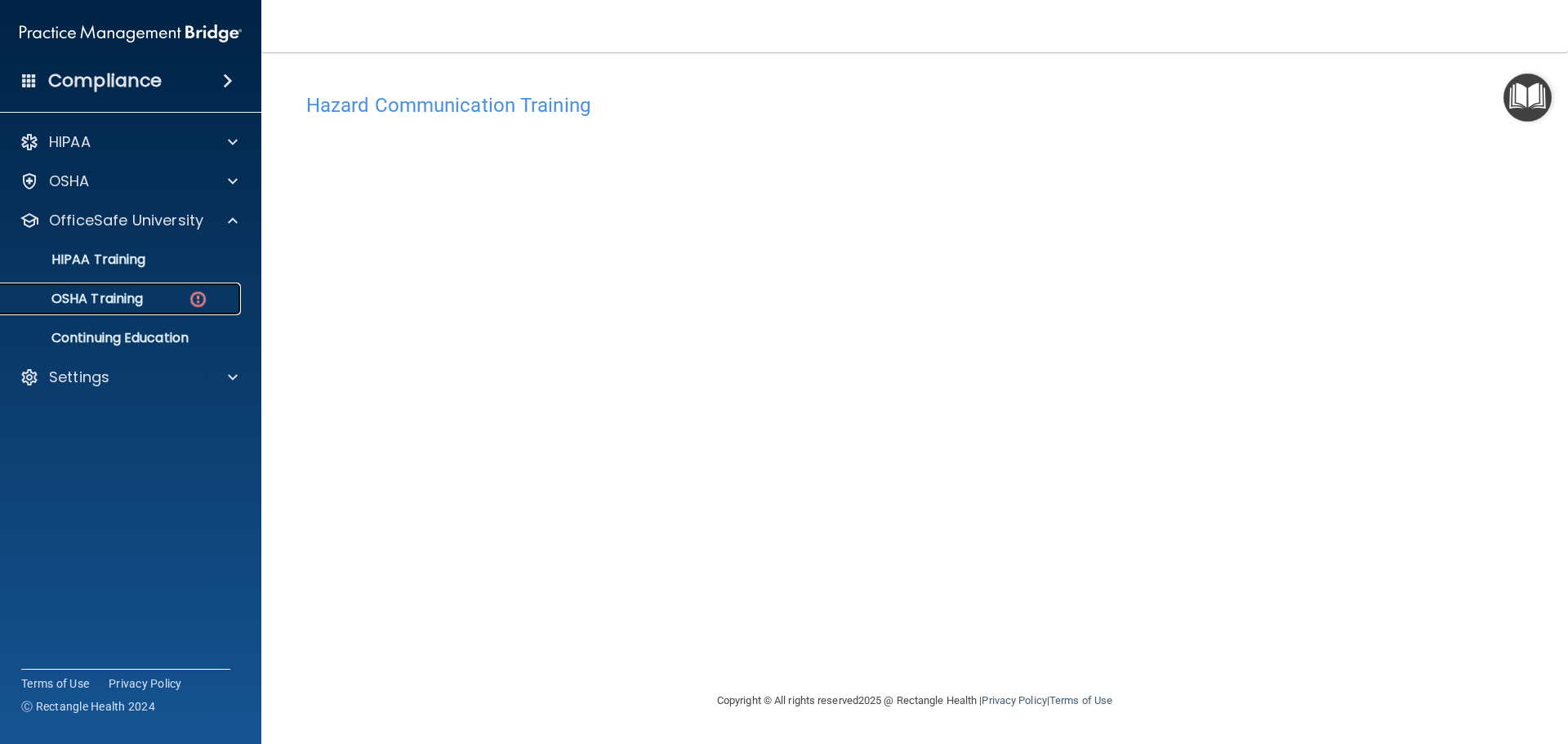
click at [194, 298] on img at bounding box center [198, 298] width 21 height 20
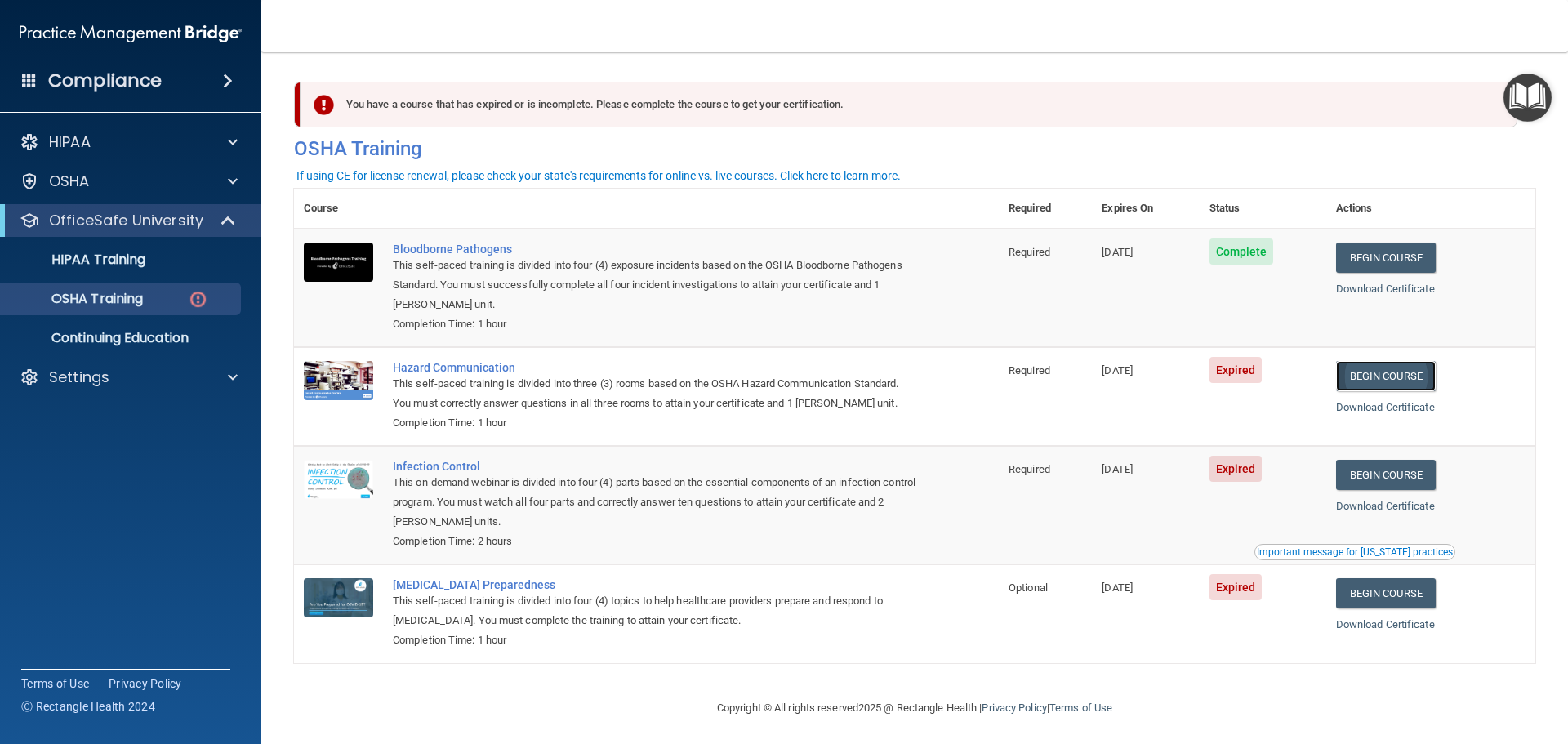
click at [1397, 378] on link "Begin Course" at bounding box center [1386, 376] width 100 height 30
